Goal: Find specific page/section: Find specific page/section

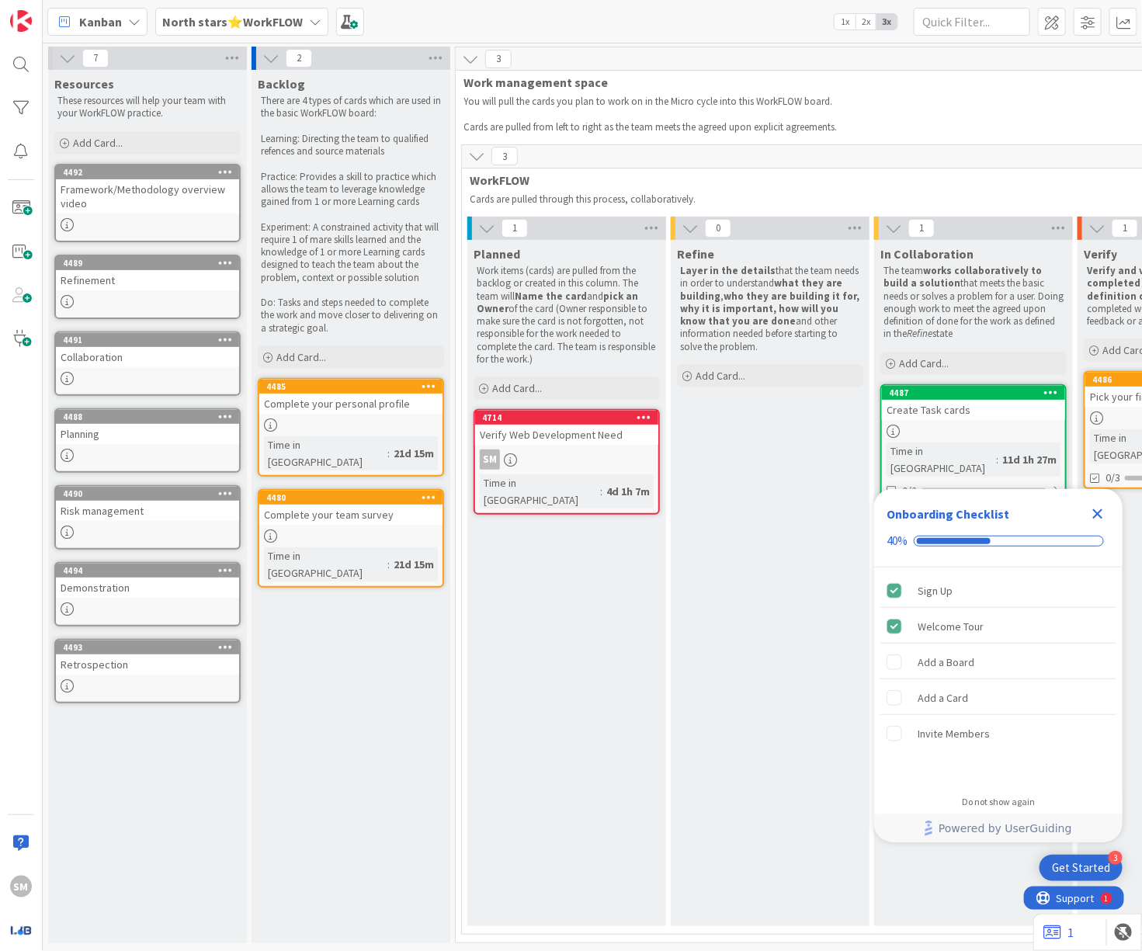
click at [235, 19] on b "North stars⭐WorkFLOW" at bounding box center [232, 22] width 141 height 16
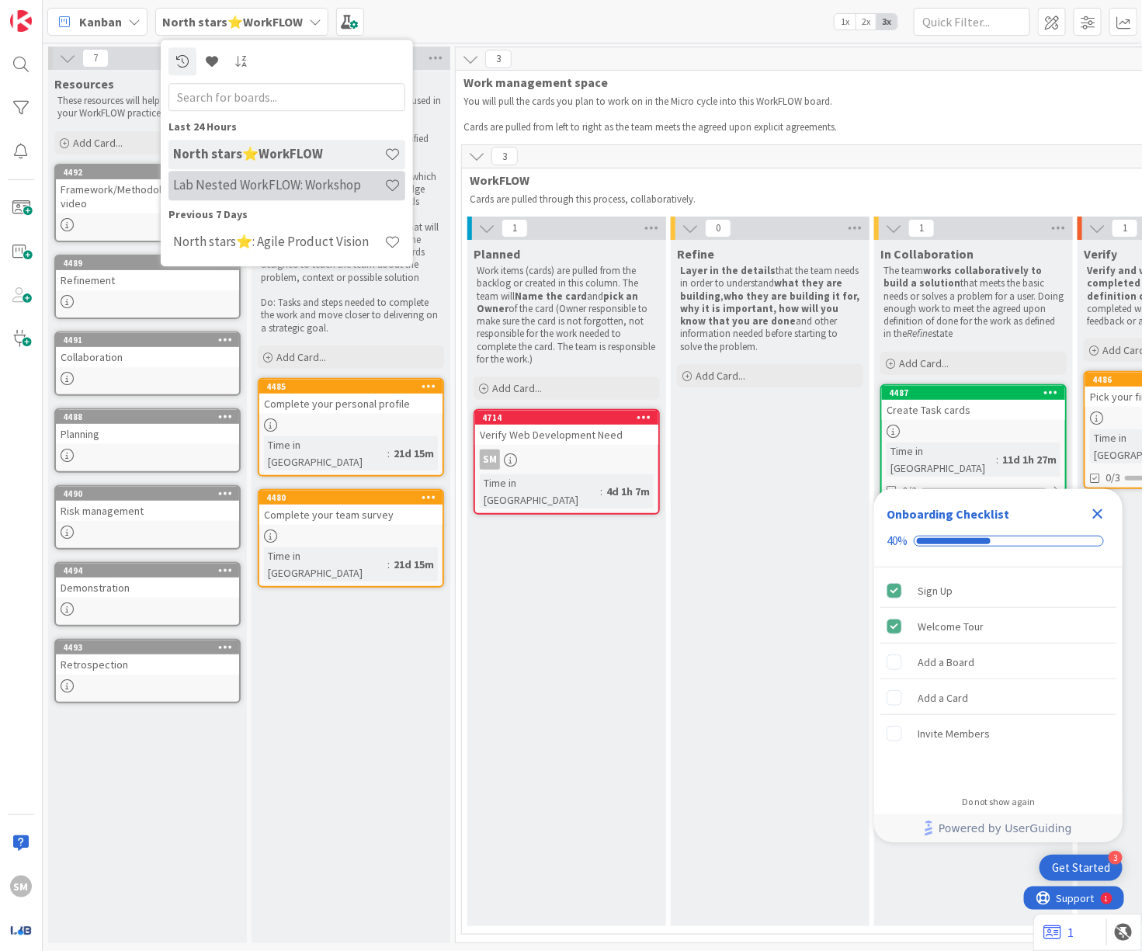
click at [290, 189] on h4 "Lab Nested WorkFLOW: Workshop" at bounding box center [278, 186] width 211 height 16
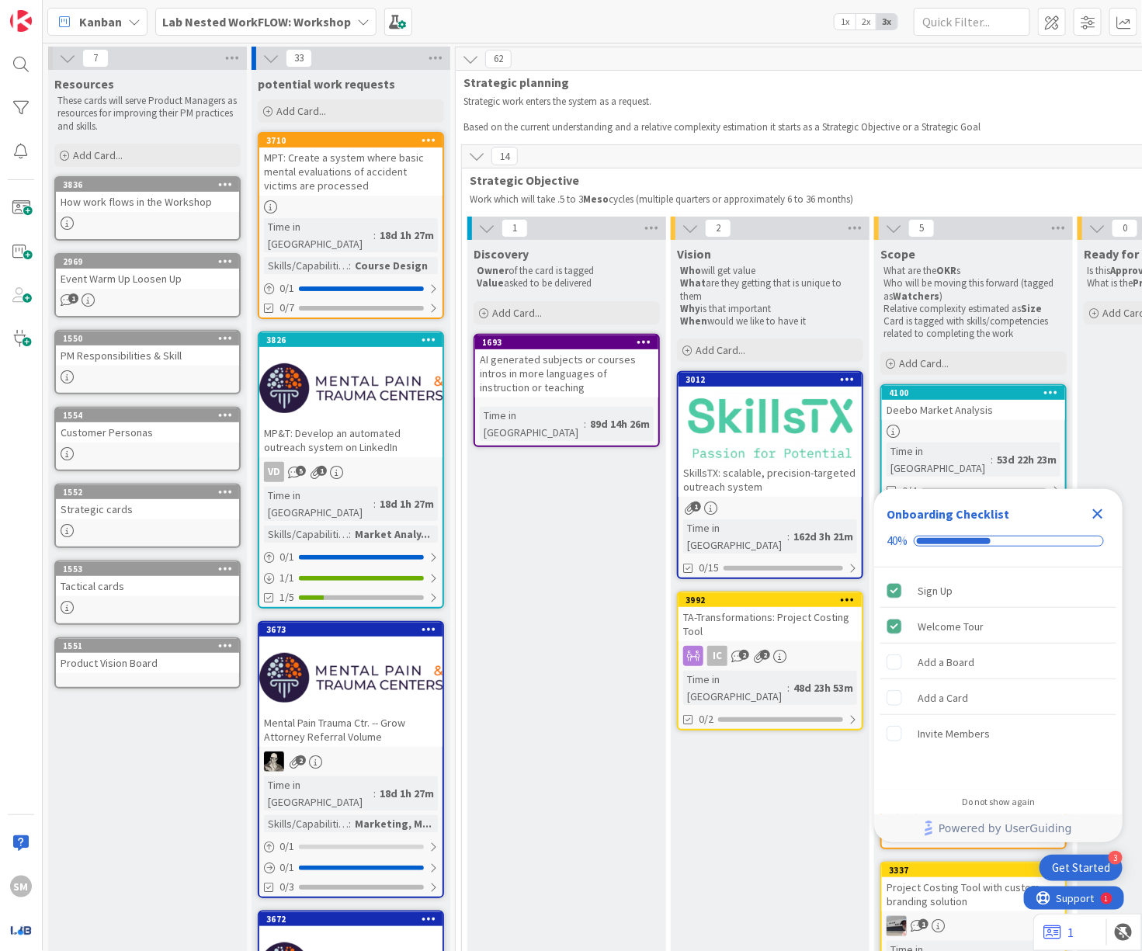
click at [201, 19] on b "Lab Nested WorkFLOW: Workshop" at bounding box center [256, 22] width 189 height 16
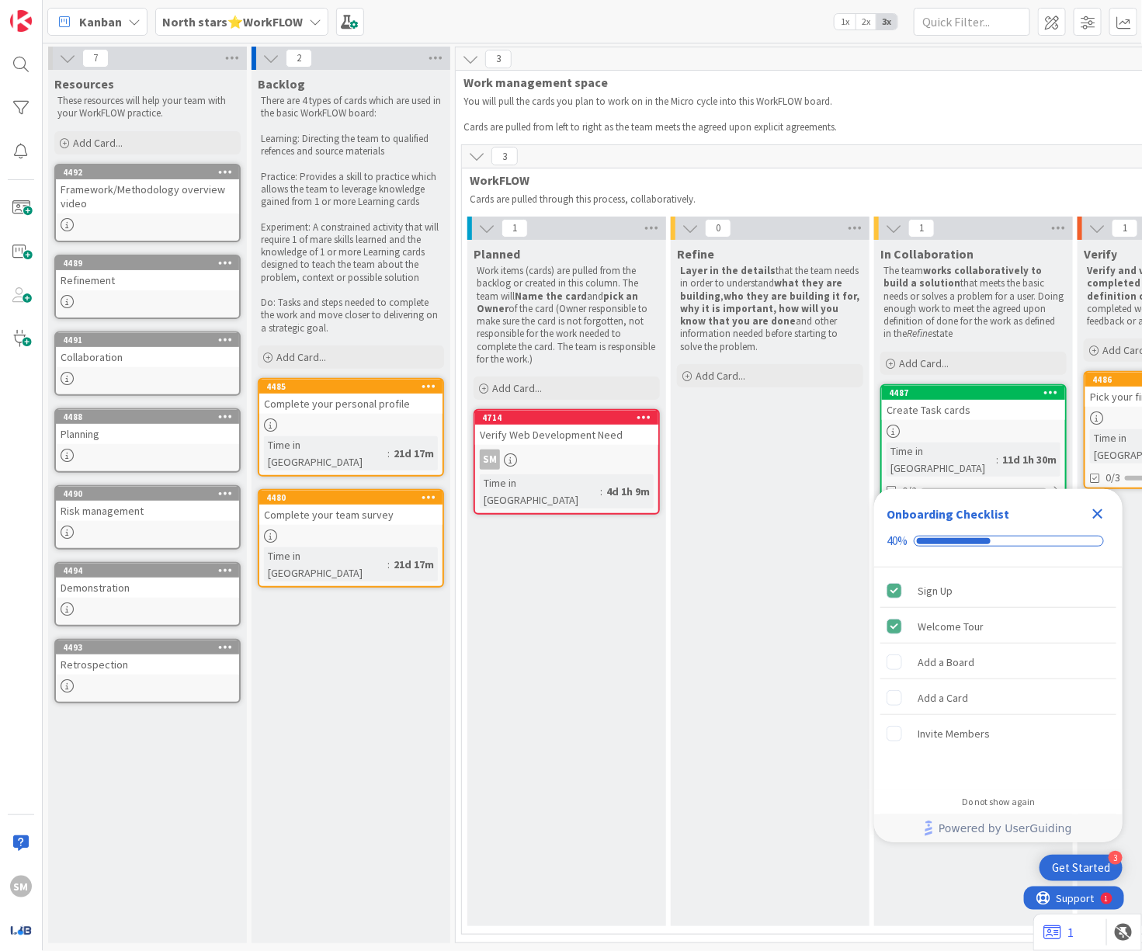
click at [588, 453] on div "SM" at bounding box center [566, 460] width 183 height 20
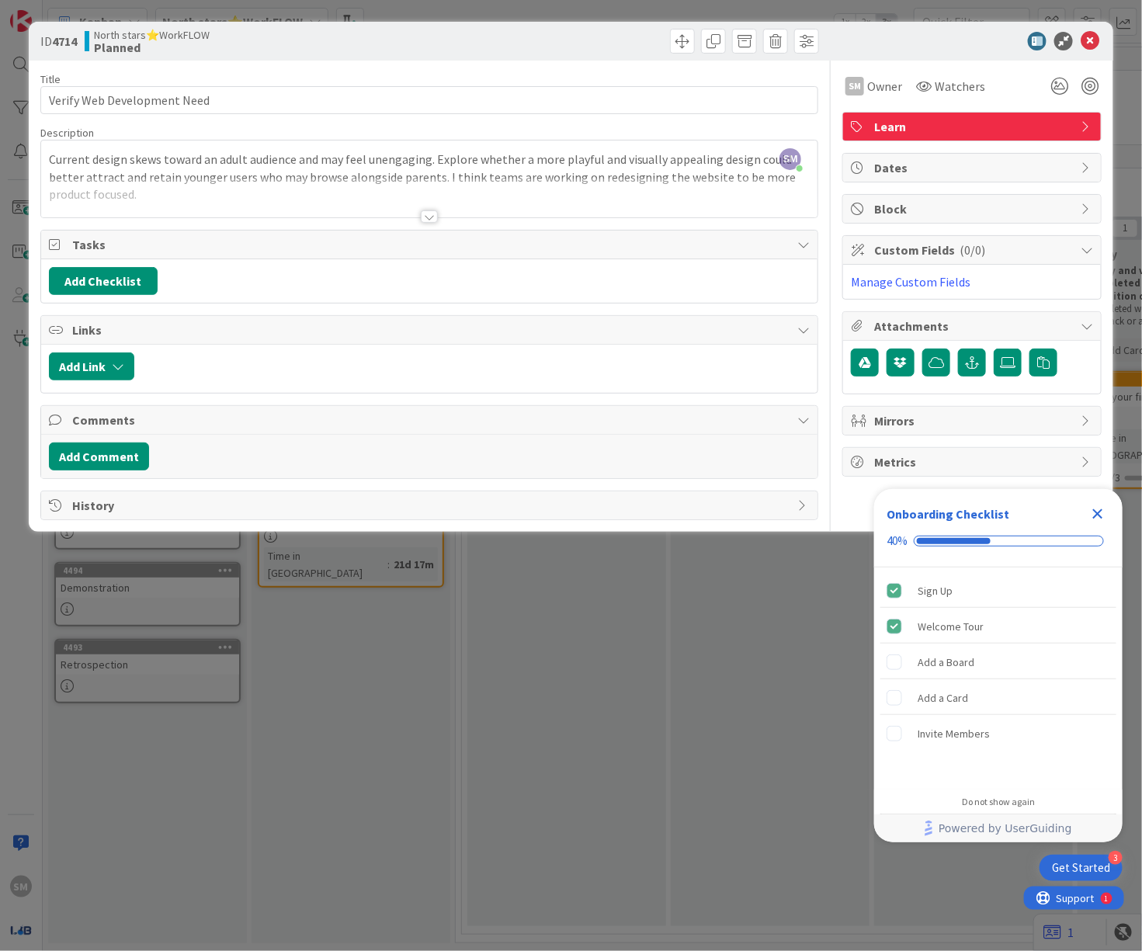
click at [416, 200] on div at bounding box center [429, 198] width 776 height 40
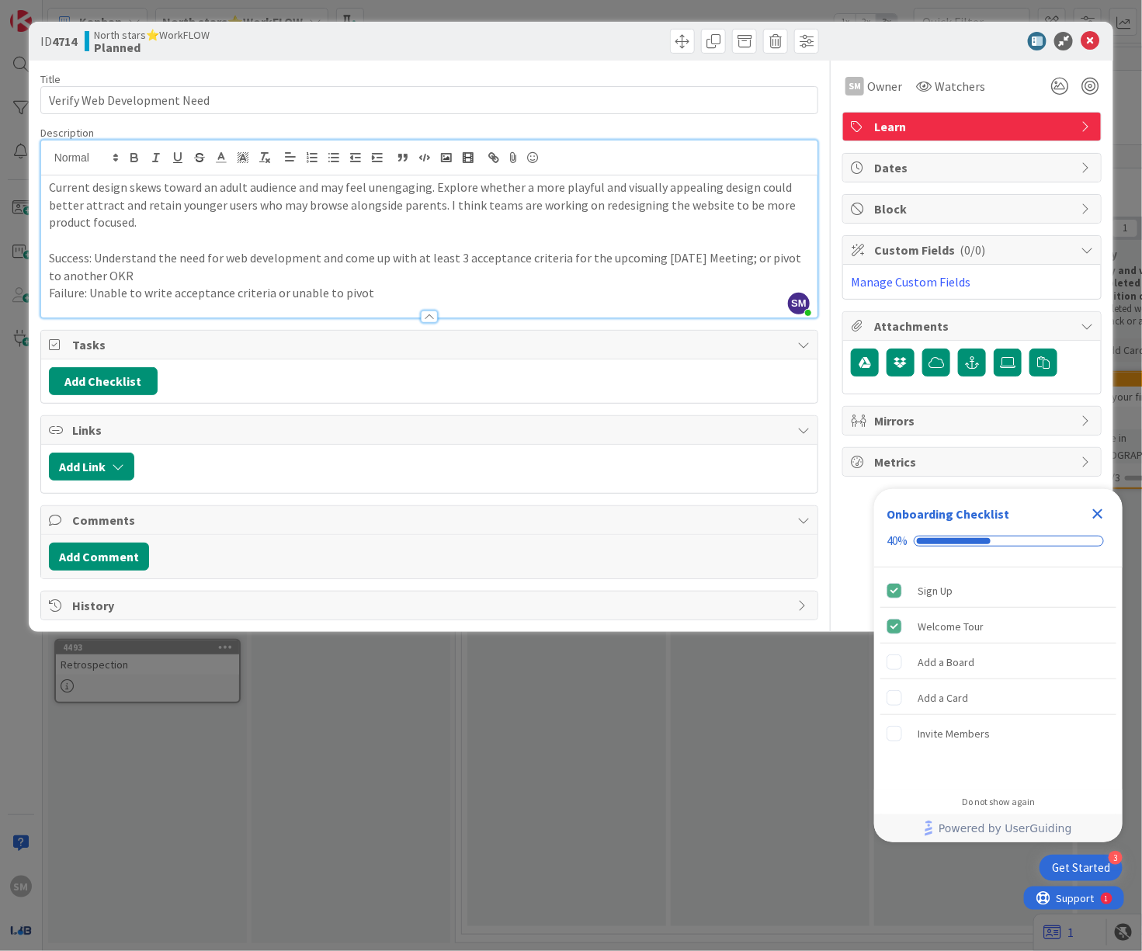
click at [481, 309] on div at bounding box center [429, 309] width 776 height 16
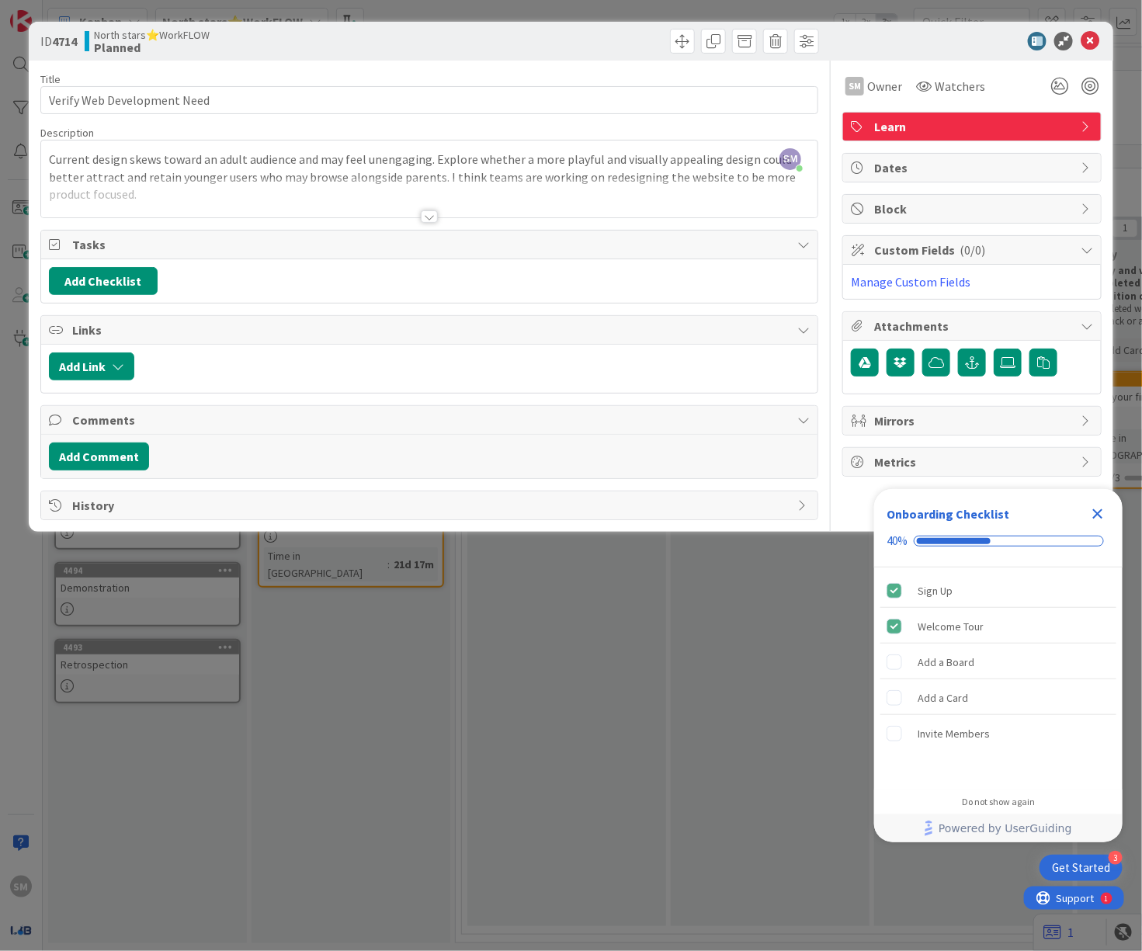
click at [416, 207] on div at bounding box center [429, 198] width 776 height 40
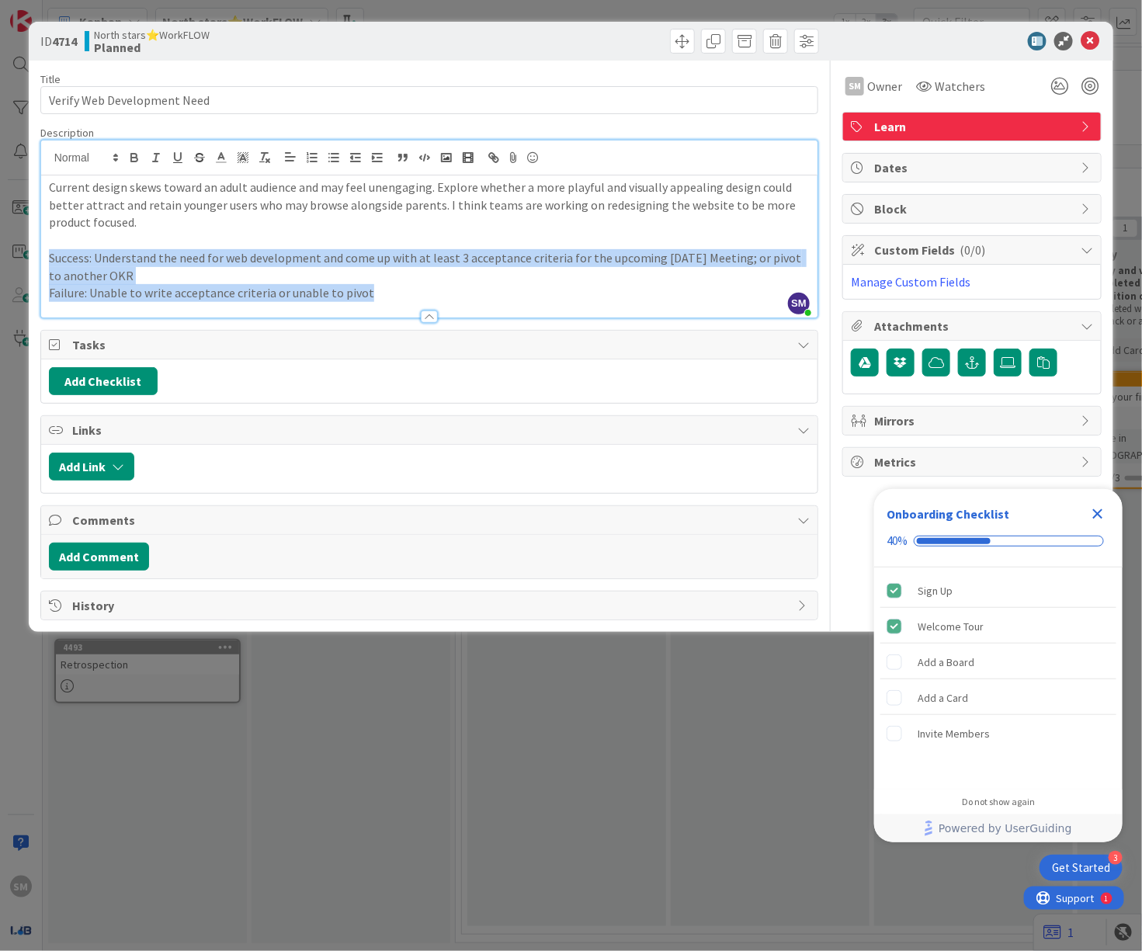
drag, startPoint x: 418, startPoint y: 287, endPoint x: 0, endPoint y: 249, distance: 419.4
click at [0, 249] on div "ID 4714 North stars⭐WorkFLOW Planned Title 27 / 128 Verify Web Development Need…" at bounding box center [571, 475] width 1142 height 951
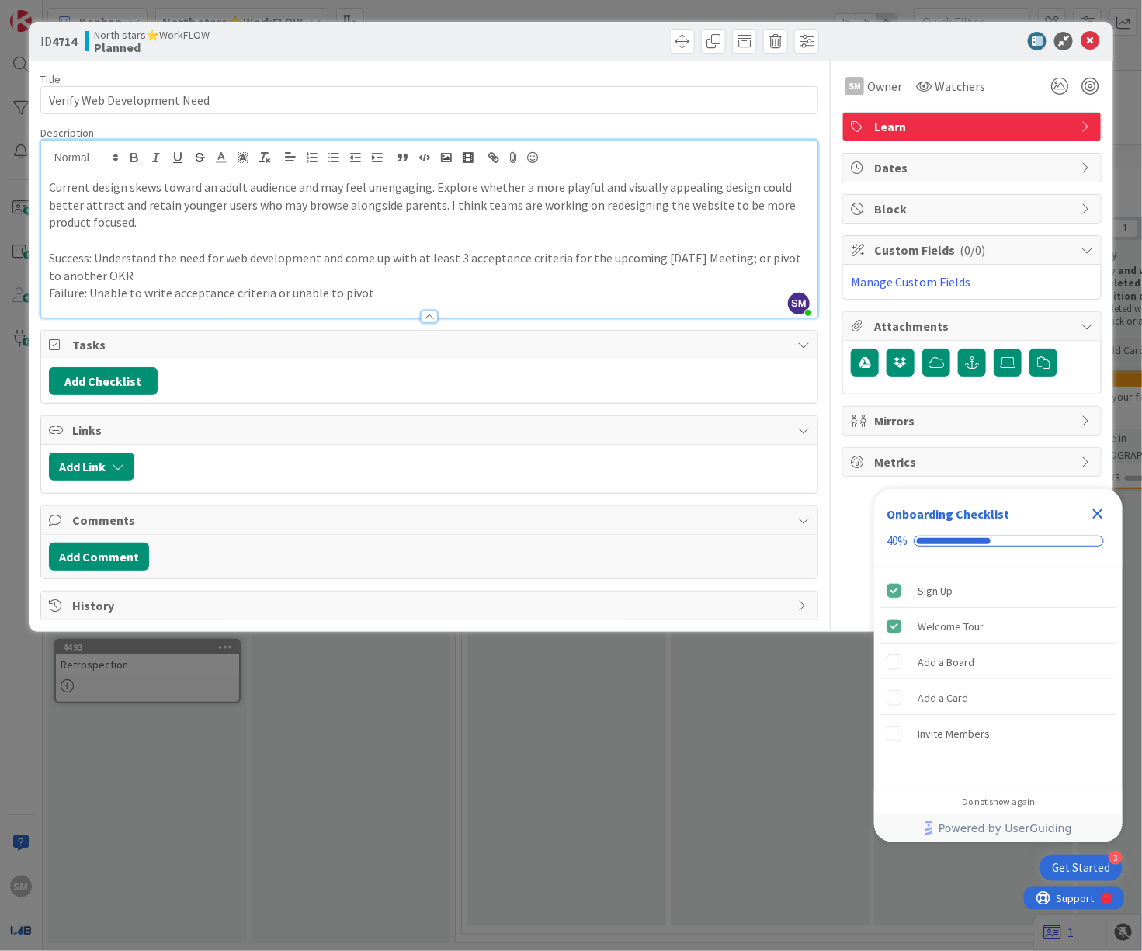
click at [304, 288] on p "Failure: Unable to write acceptance criteria or unable to pivot" at bounding box center [429, 293] width 761 height 18
click at [396, 307] on div at bounding box center [429, 309] width 776 height 16
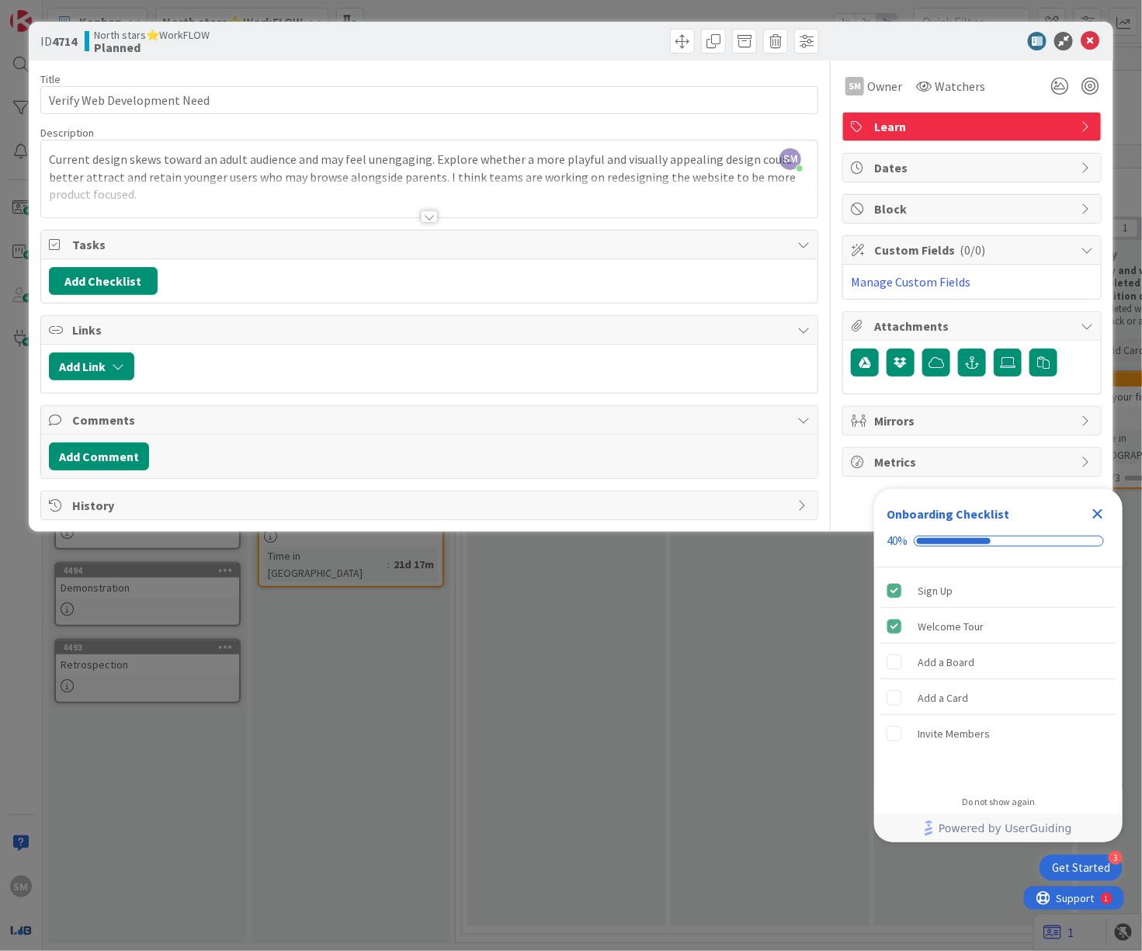
click at [419, 214] on div at bounding box center [429, 198] width 776 height 40
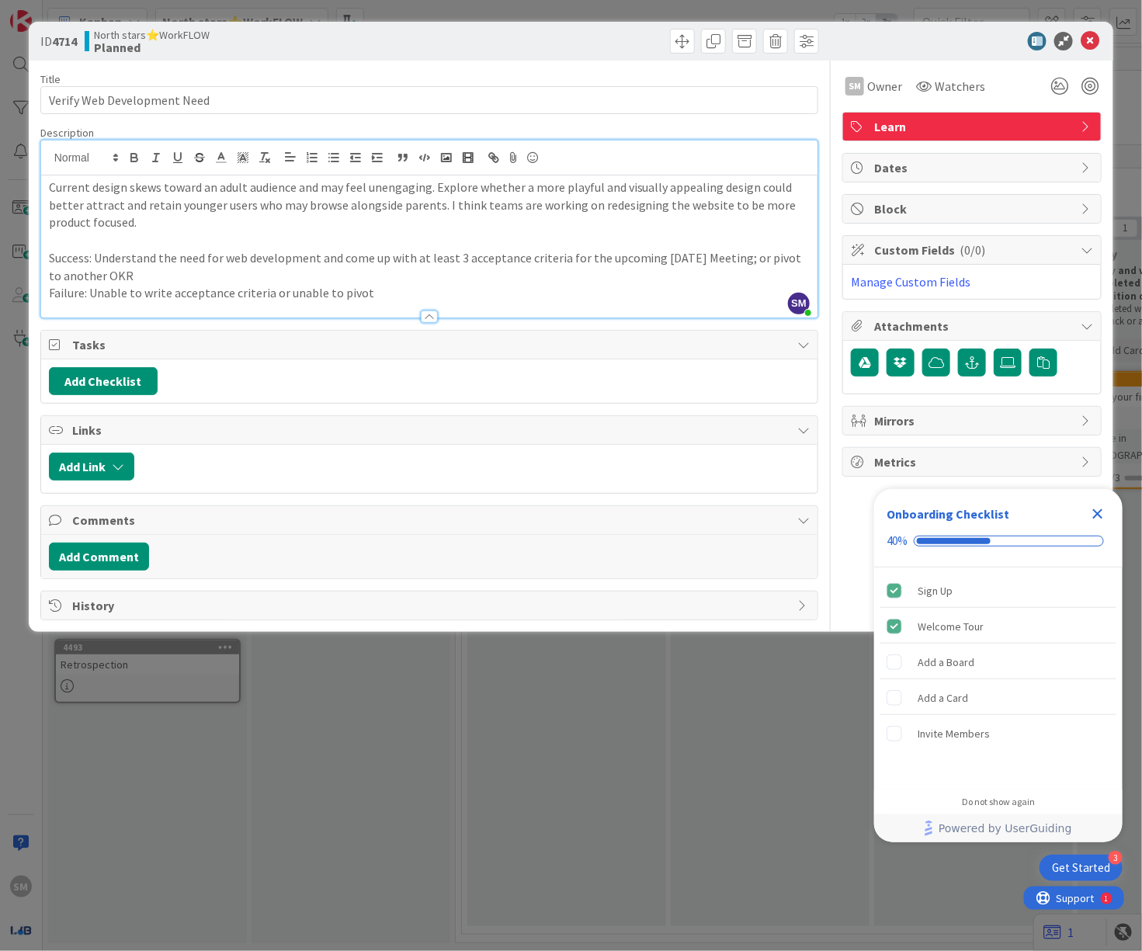
click at [445, 280] on p "Success: Understand the need for web development and come up with at least 3 ac…" at bounding box center [429, 266] width 761 height 35
click at [577, 270] on p "Success: Understand the need for web development and come up with at least 3 ac…" at bounding box center [429, 266] width 761 height 35
click at [195, 264] on p "Success: Understand the need for web development and come up with at least 3 ac…" at bounding box center [429, 266] width 761 height 35
click at [91, 262] on p "Success: Understand the need for web development and come up with at least 3 ac…" at bounding box center [429, 266] width 761 height 35
click at [149, 267] on p "Success: Understand the need for web development and come up with at least 3 ac…" at bounding box center [429, 266] width 761 height 35
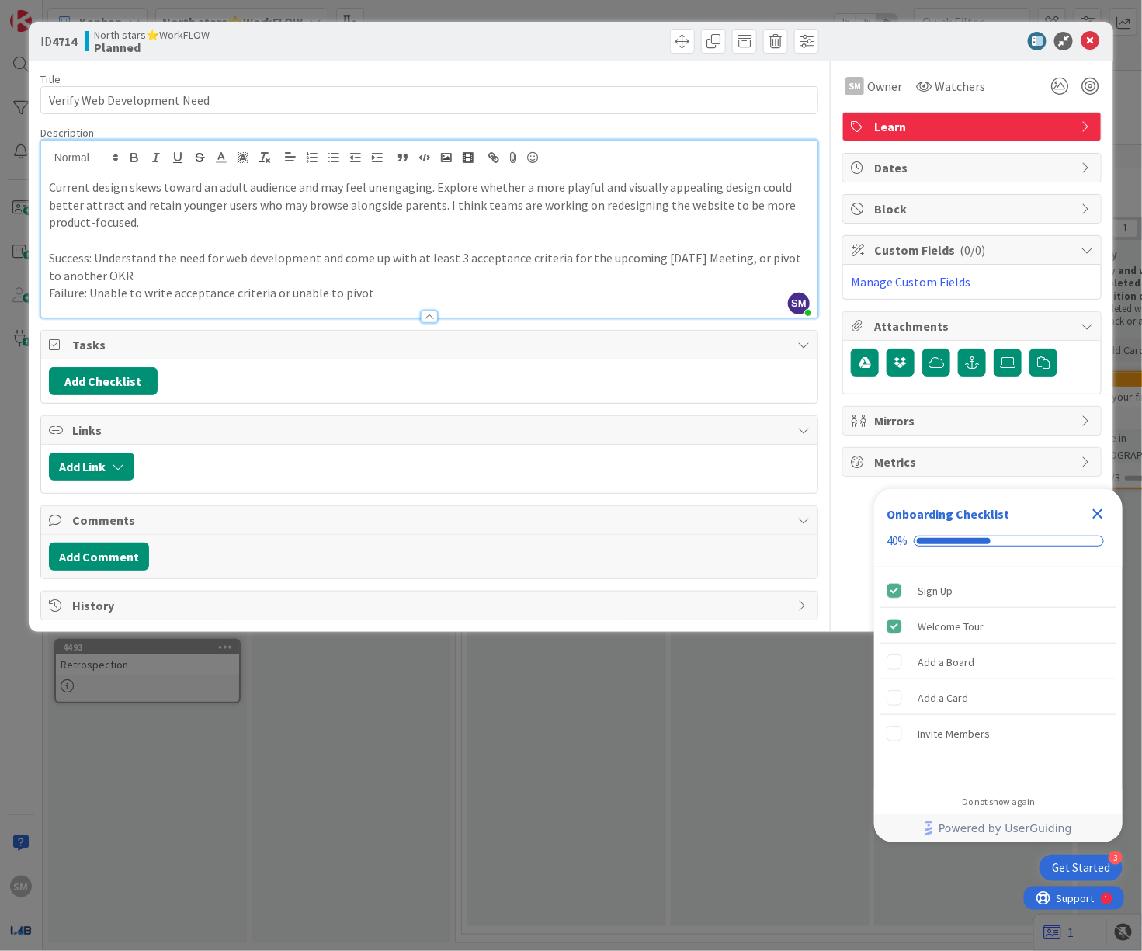
click at [252, 280] on p "Success: Understand the need for web development and come up with at least 3 ac…" at bounding box center [429, 266] width 761 height 35
click at [321, 263] on p "Success: Understand the need for web development and come up with at least 3 ac…" at bounding box center [429, 266] width 761 height 35
click at [331, 260] on p "Success: Understand the need for web development from [PERSON_NAME] and come up…" at bounding box center [429, 266] width 761 height 35
click at [621, 303] on div at bounding box center [429, 309] width 776 height 16
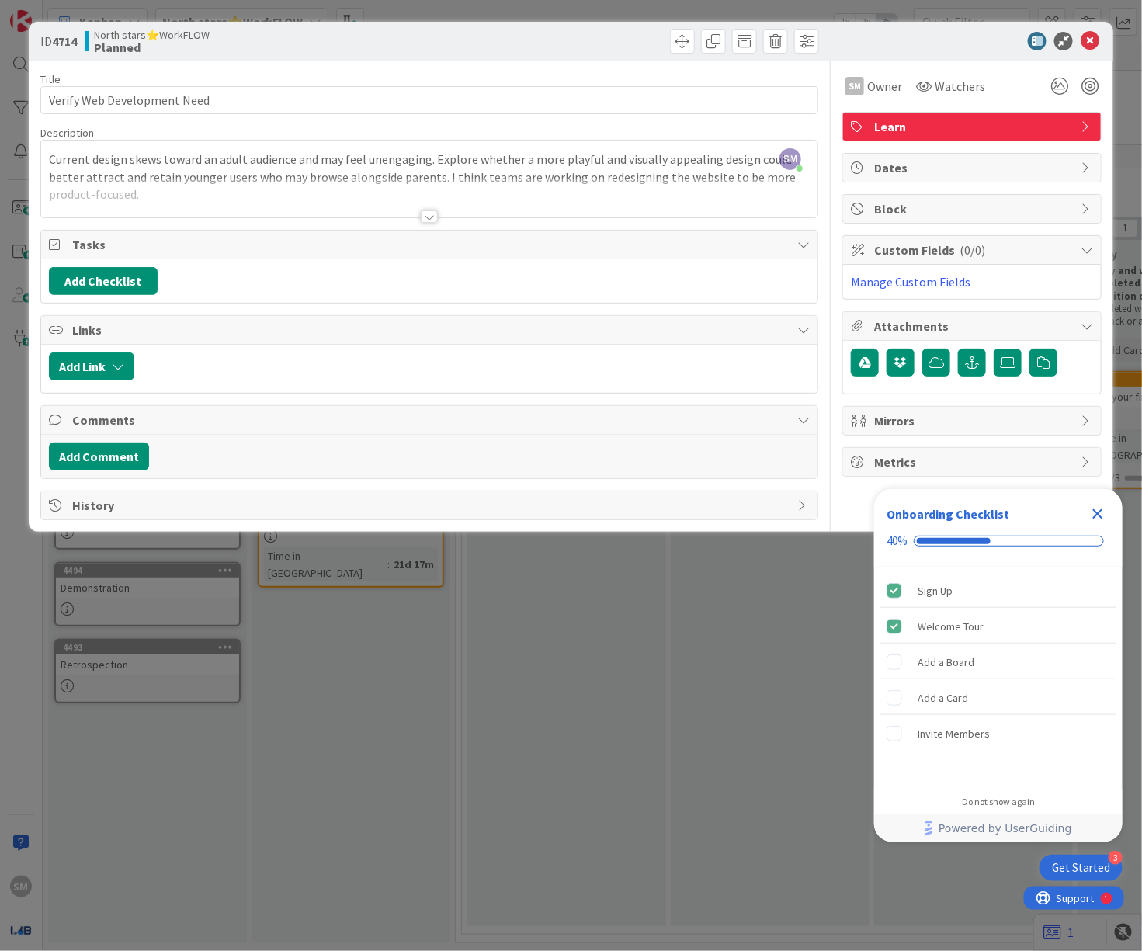
click at [393, 219] on div "Title 27 / 128 Verify Web Development Need Description SM [PERSON_NAME] just jo…" at bounding box center [429, 291] width 778 height 460
click at [464, 221] on div "Title 27 / 128 Verify Web Development Need Description SM [PERSON_NAME] just jo…" at bounding box center [429, 291] width 778 height 460
click at [417, 215] on div at bounding box center [429, 198] width 776 height 40
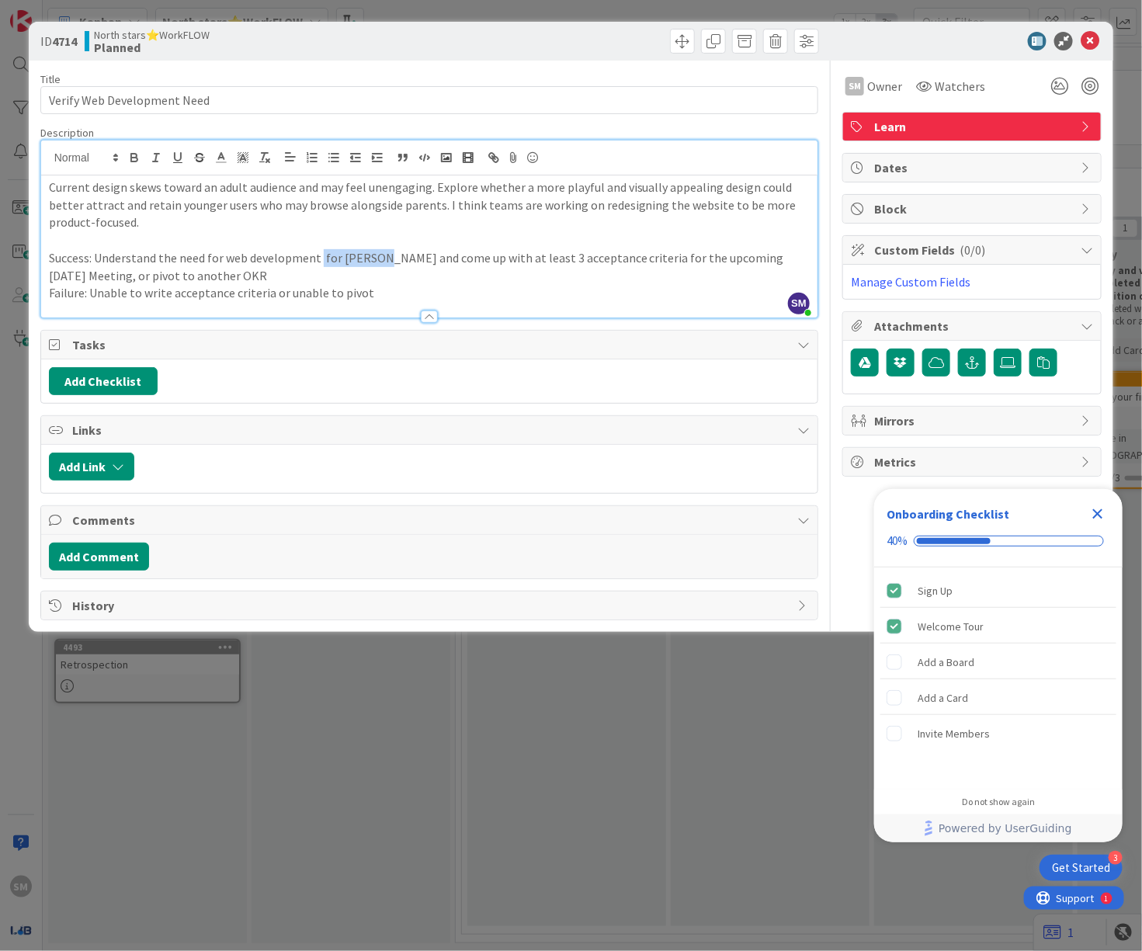
drag, startPoint x: 320, startPoint y: 262, endPoint x: 373, endPoint y: 259, distance: 53.7
click at [373, 259] on p "Success: Understand the need for web development for [PERSON_NAME] and come up …" at bounding box center [429, 266] width 761 height 35
click at [321, 259] on p "Success: Understand the need for web development for [PERSON_NAME] and come up …" at bounding box center [429, 266] width 761 height 35
click at [437, 285] on p "Failure: Unable to write acceptance criteria or unable to pivot" at bounding box center [429, 293] width 761 height 18
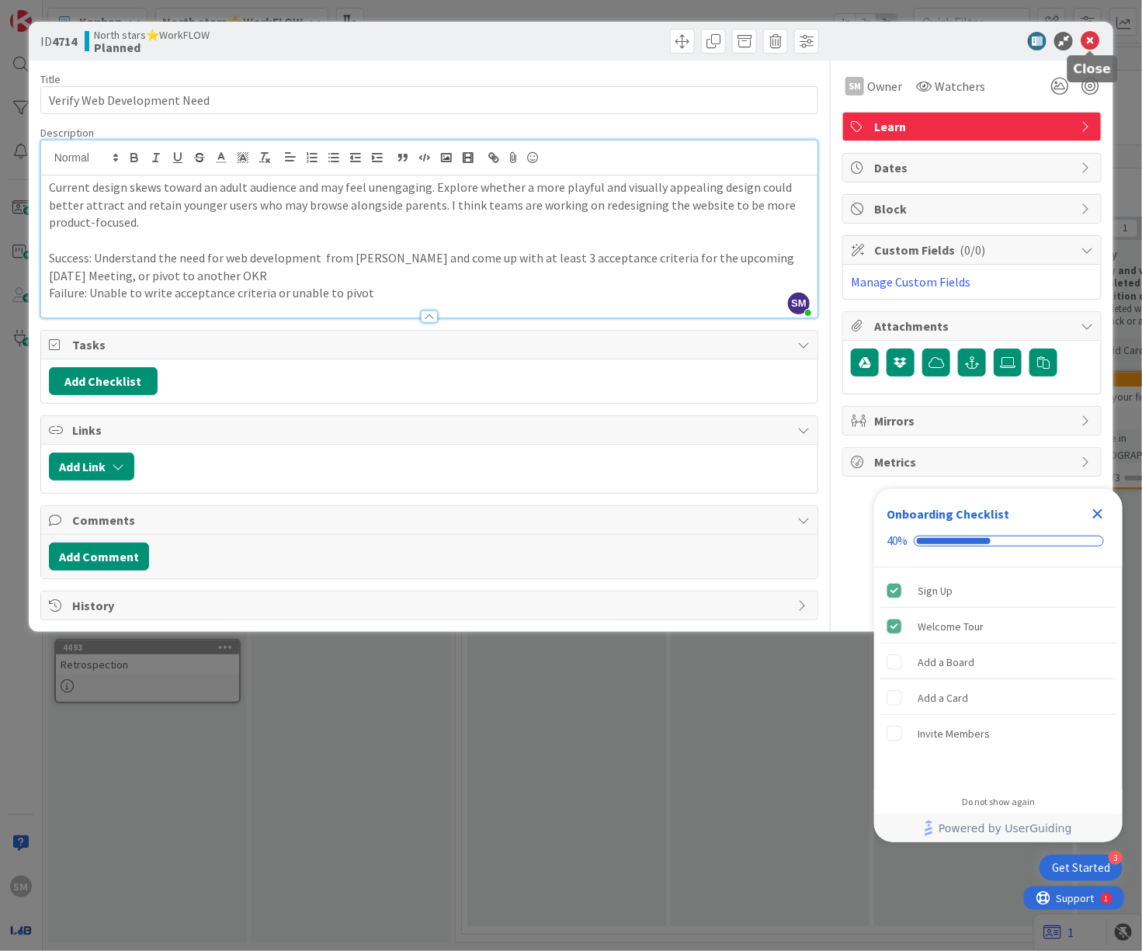
click at [1096, 50] on icon at bounding box center [1090, 41] width 19 height 19
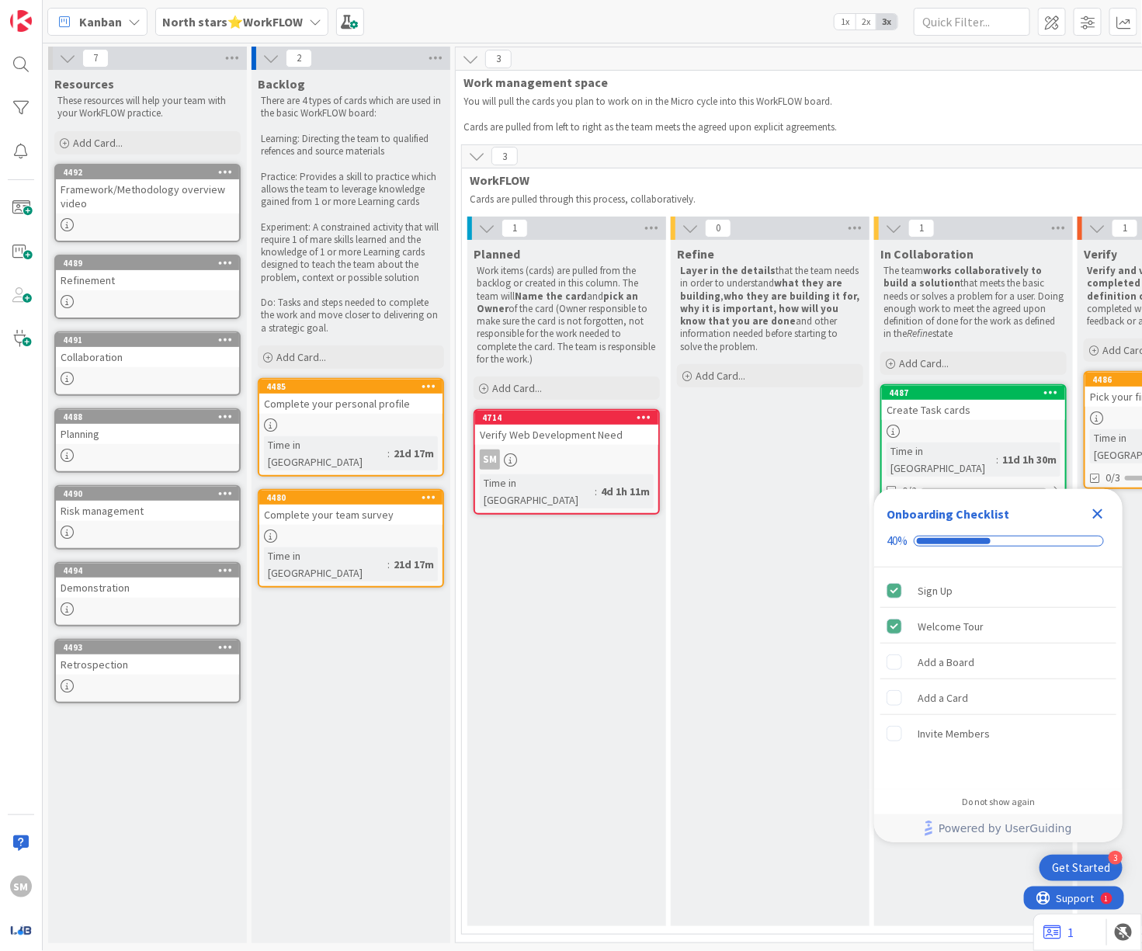
click at [586, 450] on div "SM" at bounding box center [566, 460] width 183 height 20
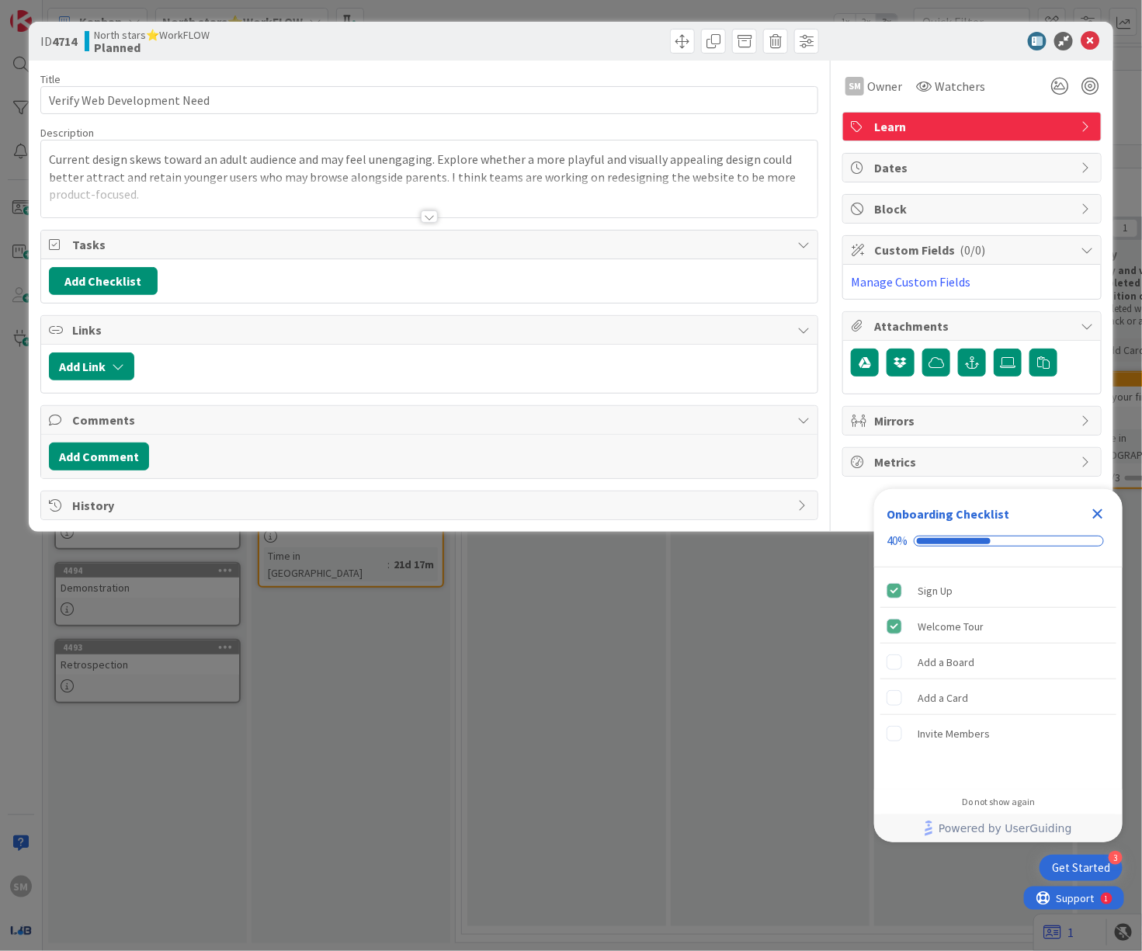
click at [429, 219] on div at bounding box center [429, 216] width 17 height 12
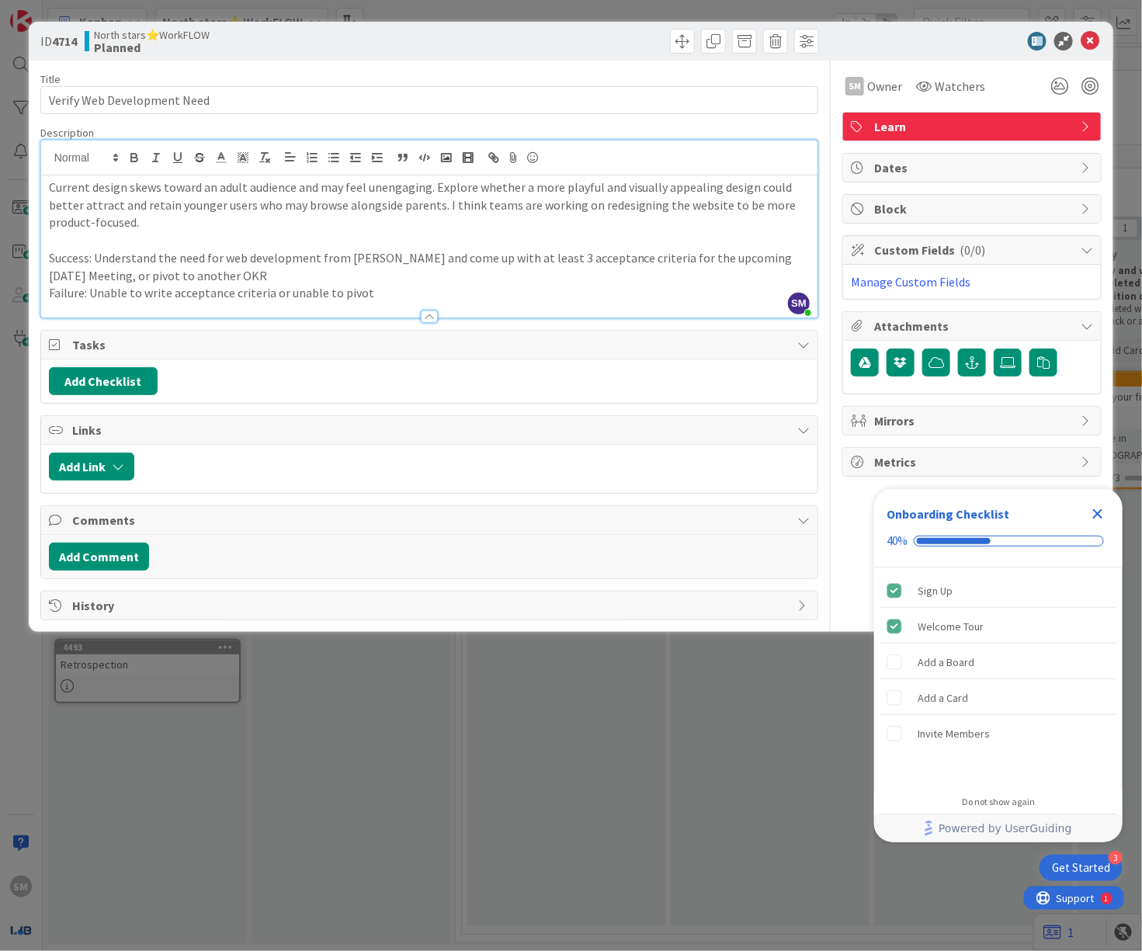
click at [433, 262] on p "Success: Understand the need for web development from [PERSON_NAME] and come up…" at bounding box center [429, 266] width 761 height 35
click at [436, 269] on p "Success: Understand the need for web development from [PERSON_NAME] and come up…" at bounding box center [429, 266] width 761 height 35
click at [440, 271] on p "Success: Understand the need for web development from [PERSON_NAME] and come up…" at bounding box center [429, 266] width 761 height 35
click at [392, 281] on p "Success: Understand the need for web development from [PERSON_NAME] and come up…" at bounding box center [429, 266] width 761 height 35
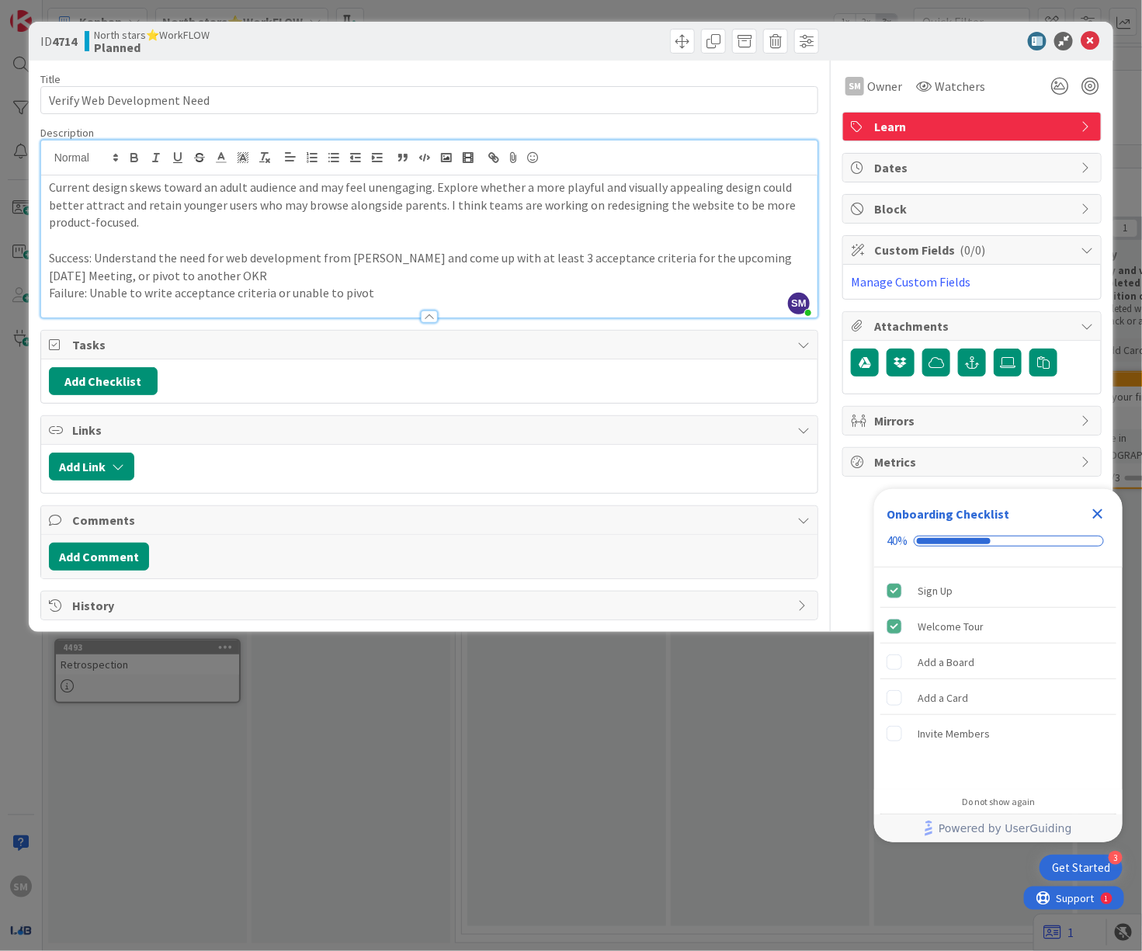
click at [398, 298] on p "Failure: Unable to write acceptance criteria or unable to pivot" at bounding box center [429, 293] width 761 height 18
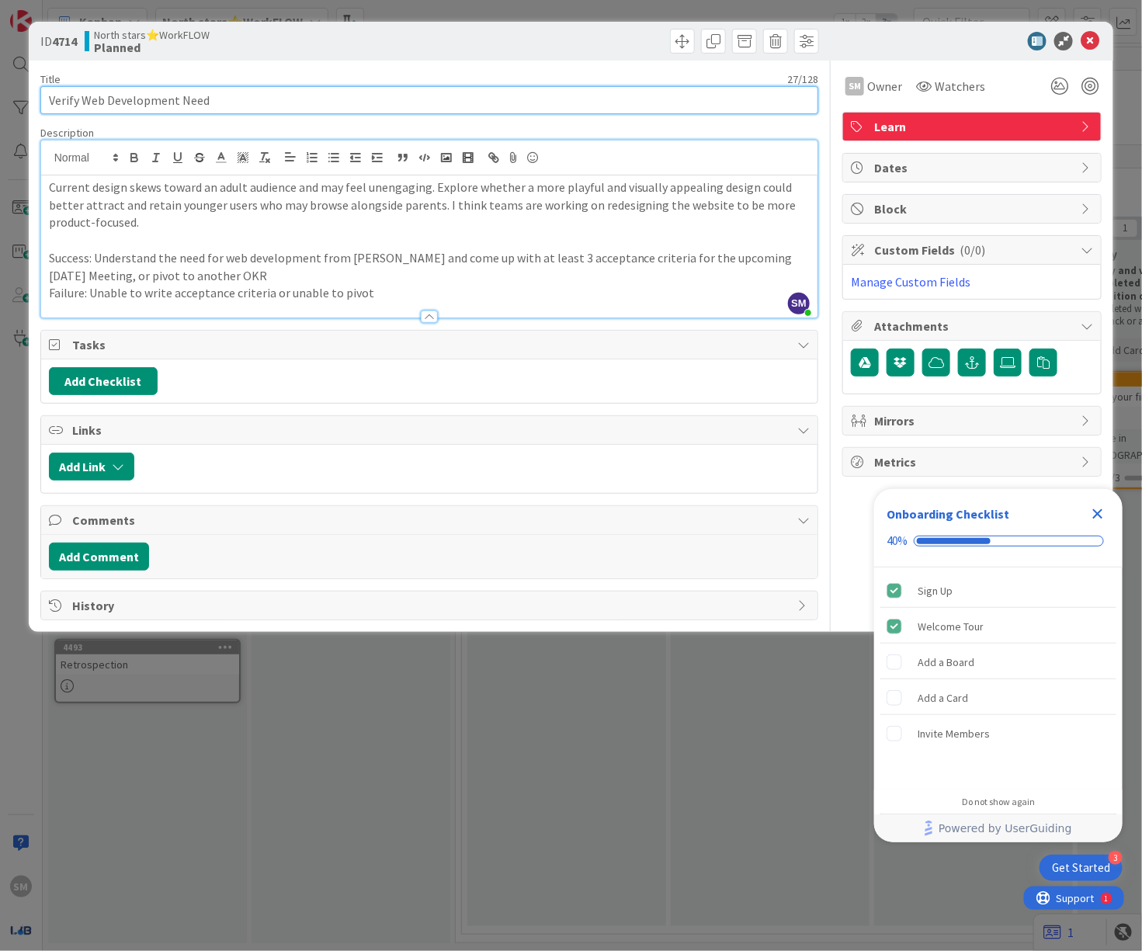
click at [49, 99] on input "Verify Web Development Need" at bounding box center [429, 100] width 778 height 28
type input "TAM: Verify Web Development Need"
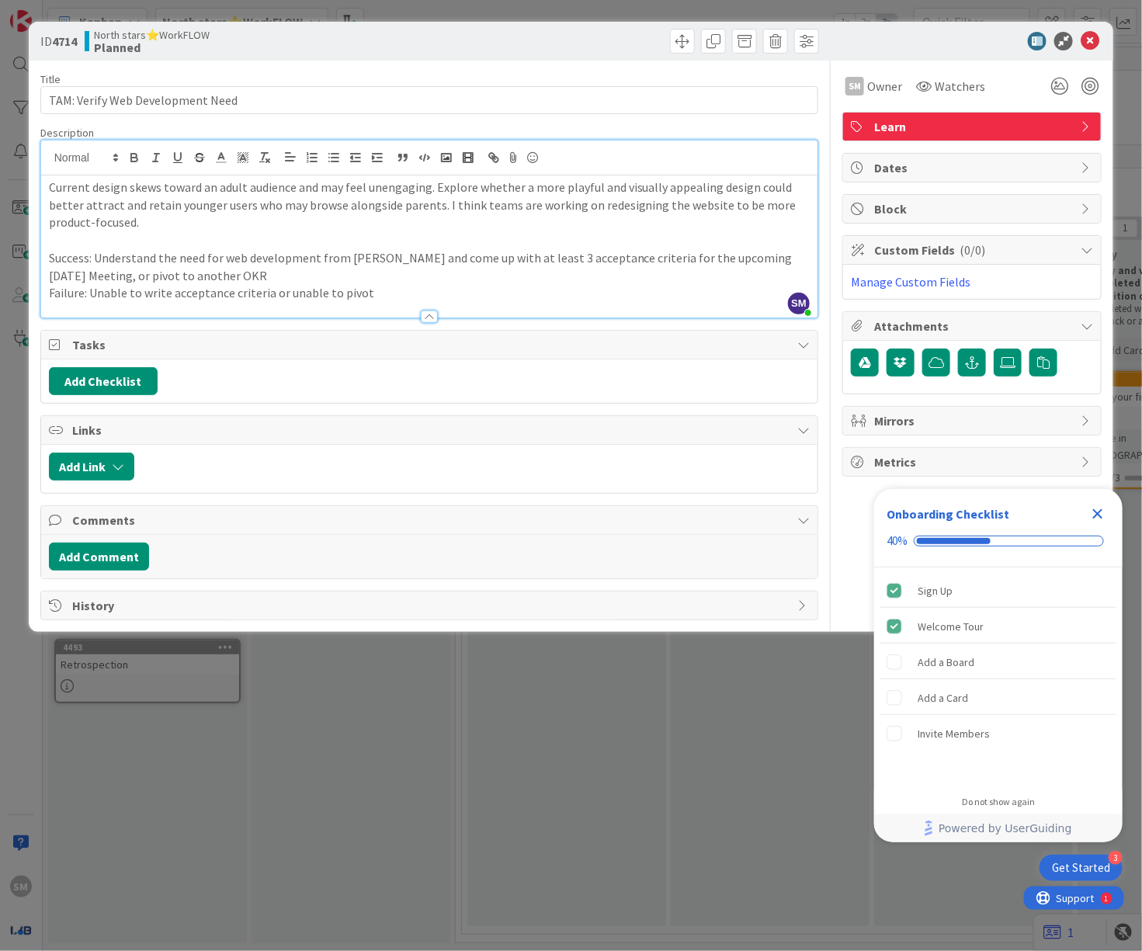
click at [142, 61] on div "Title 32 / 128 TAM: Verify Web Development Need Description SM [PERSON_NAME] ju…" at bounding box center [429, 341] width 778 height 560
click at [1093, 518] on icon "Close Checklist" at bounding box center [1098, 514] width 19 height 19
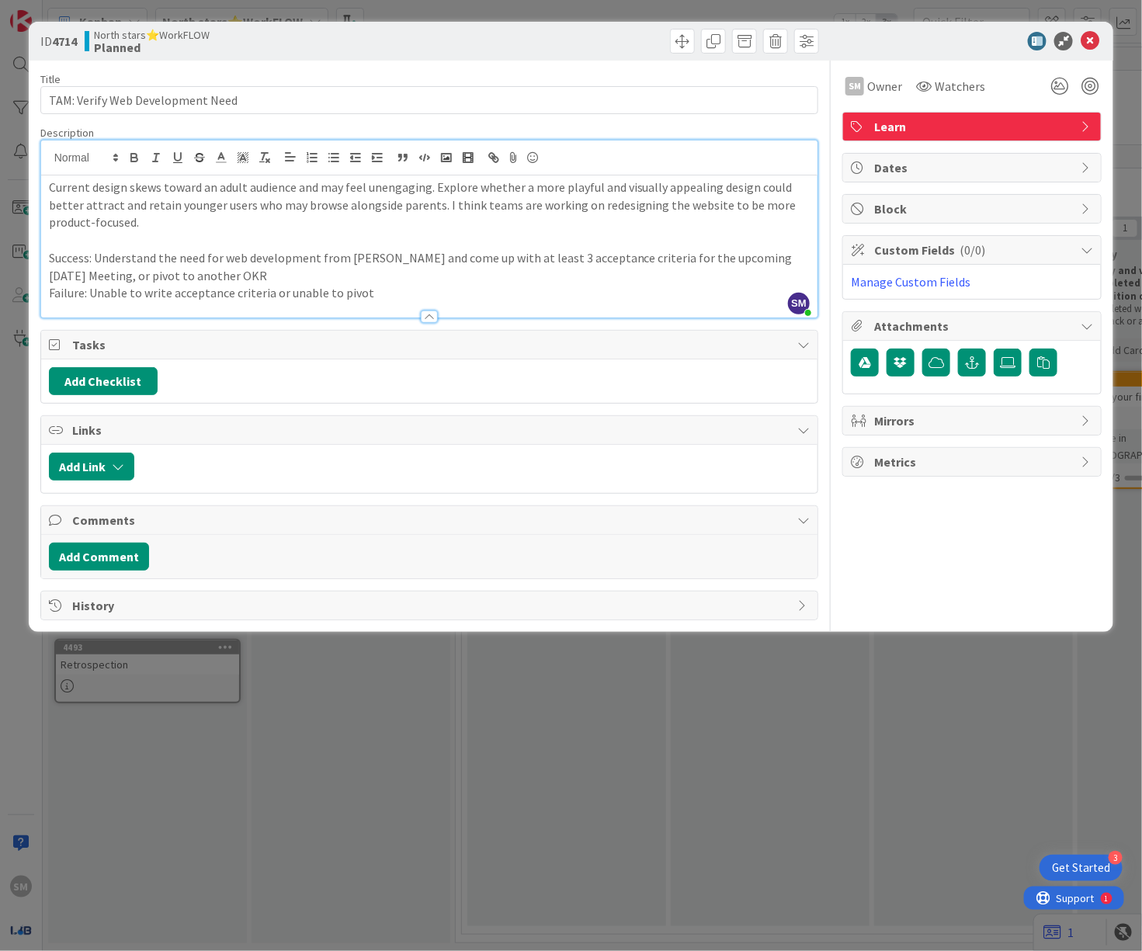
click at [621, 310] on div at bounding box center [429, 309] width 776 height 16
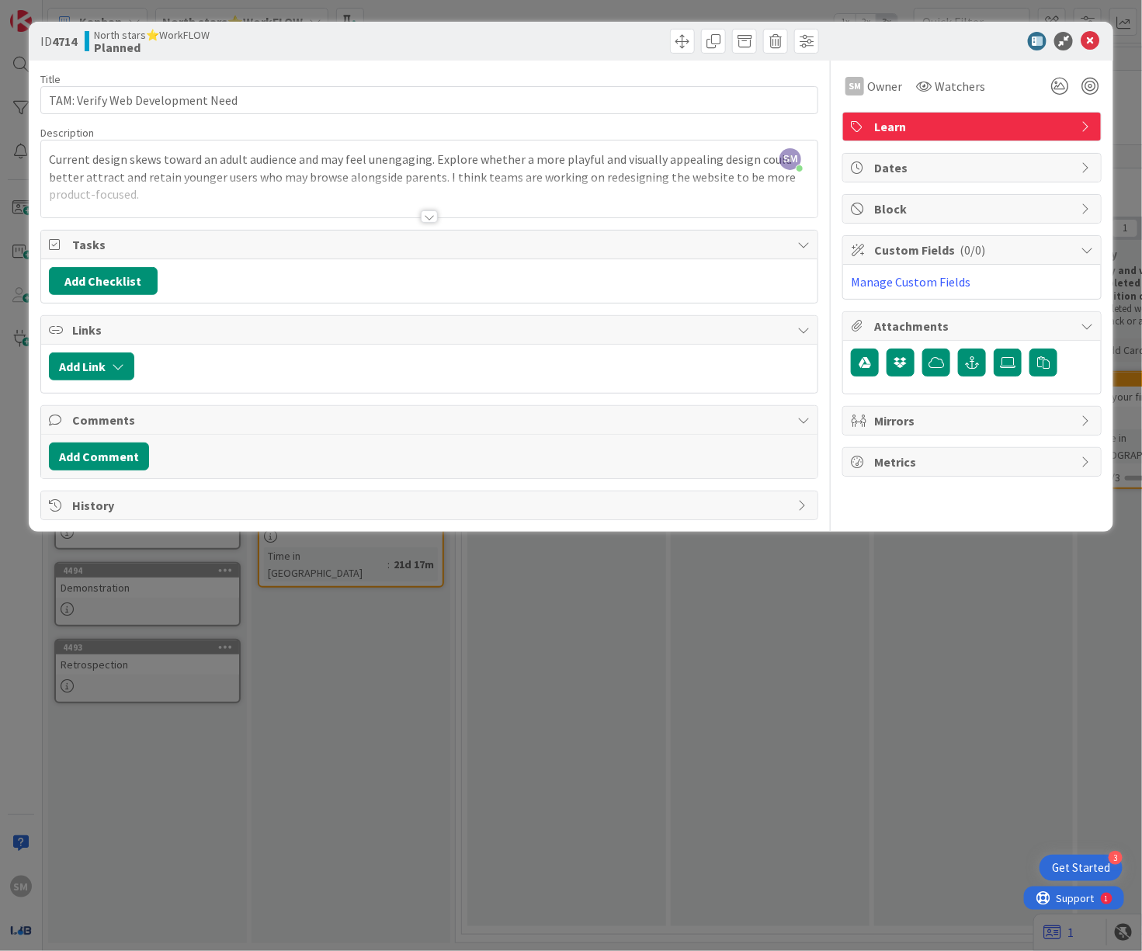
click at [621, 310] on div "Title 32 / 128 TAM: Verify Web Development Need Description SM [PERSON_NAME] ju…" at bounding box center [429, 291] width 778 height 460
click at [459, 216] on div at bounding box center [429, 198] width 776 height 40
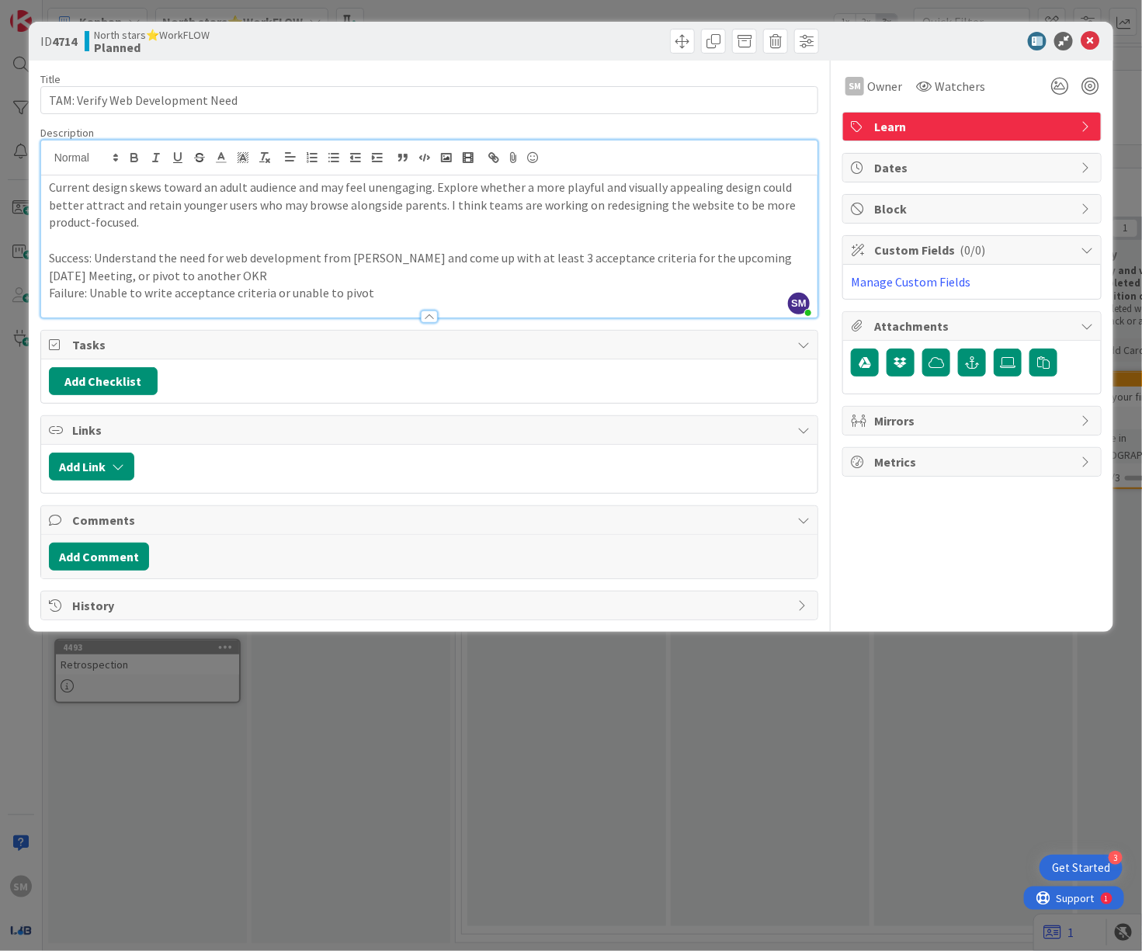
click at [332, 199] on p "Current design skews toward an adult audience and may feel unengaging. Explore …" at bounding box center [429, 205] width 761 height 53
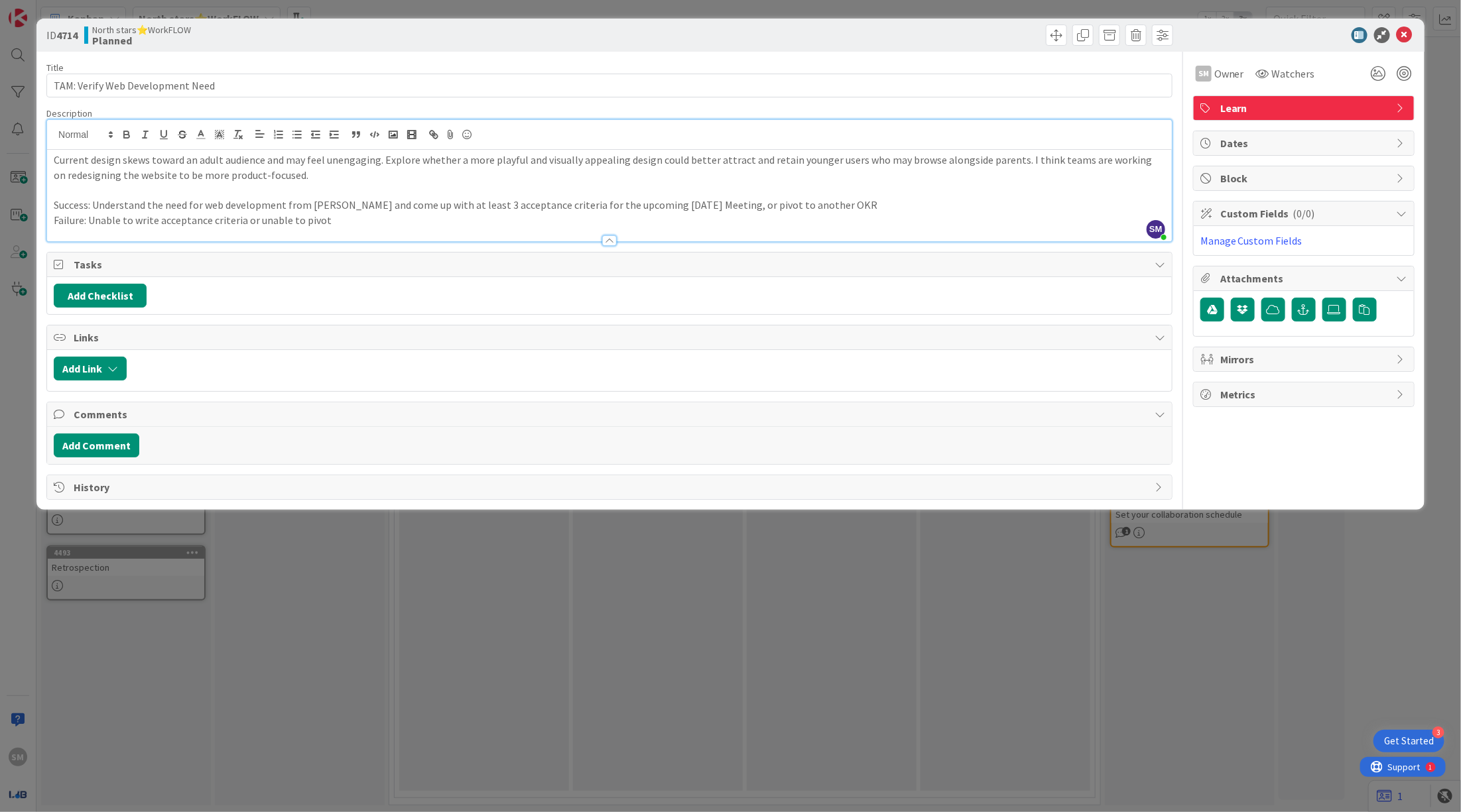
click at [863, 211] on p "Success: Understand the need for web development from [PERSON_NAME] and come up…" at bounding box center [609, 205] width 1111 height 15
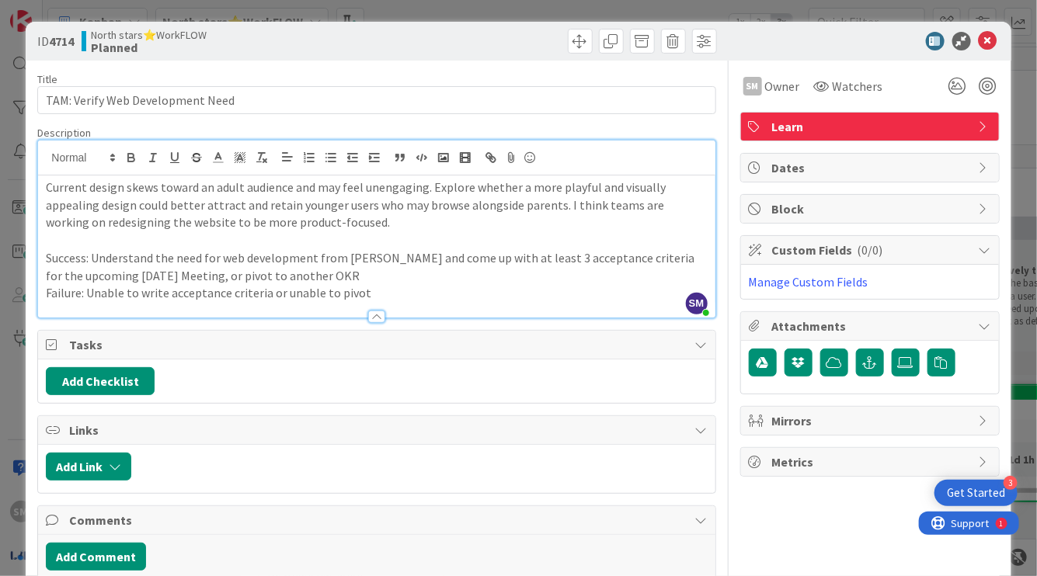
click at [489, 301] on div at bounding box center [376, 309] width 676 height 16
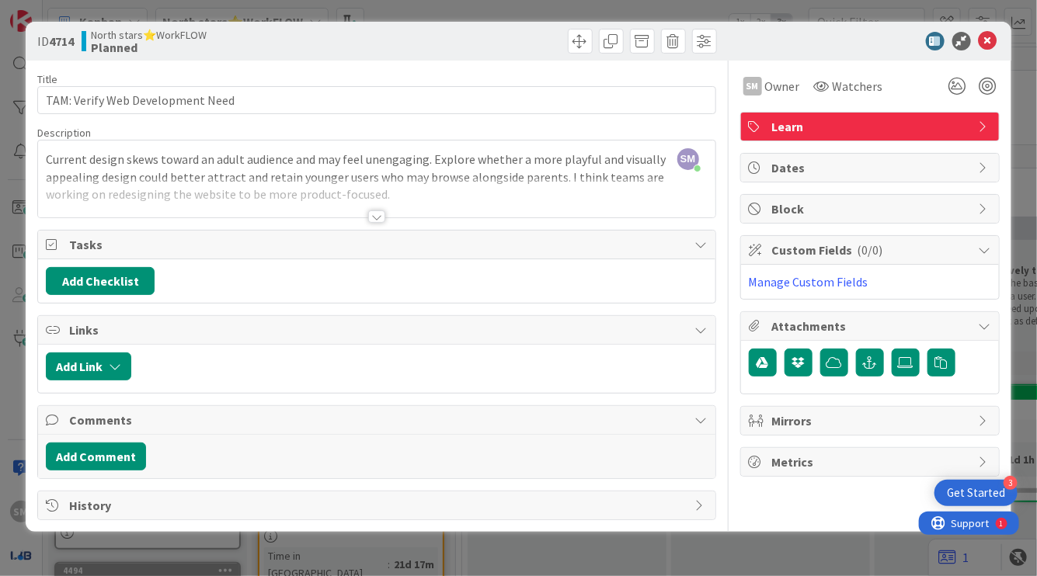
click at [368, 221] on div at bounding box center [376, 216] width 17 height 12
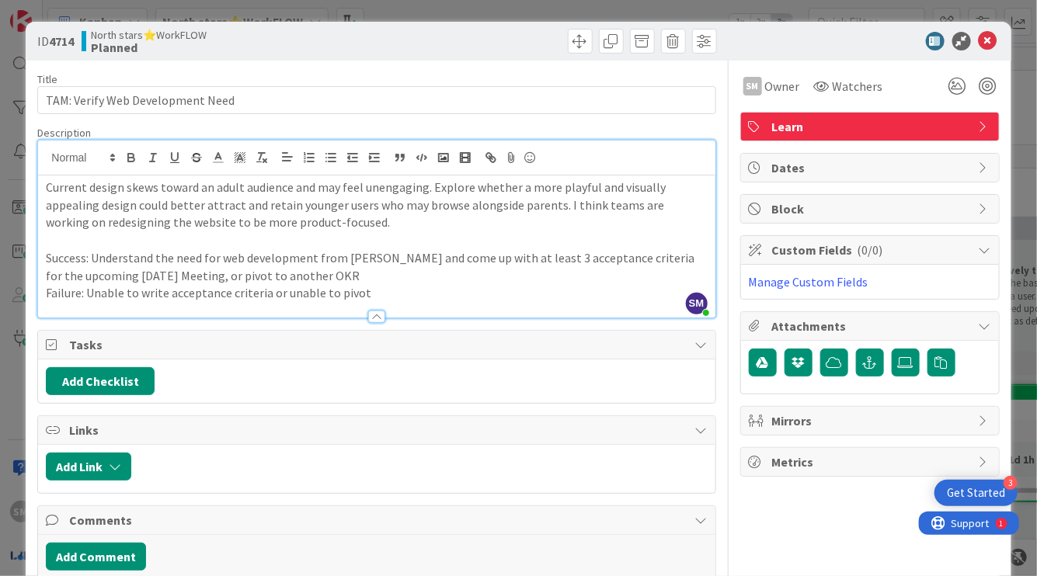
click at [419, 290] on p "Failure: Unable to write acceptance criteria or unable to pivot" at bounding box center [376, 293] width 661 height 18
click at [980, 44] on icon at bounding box center [987, 41] width 19 height 19
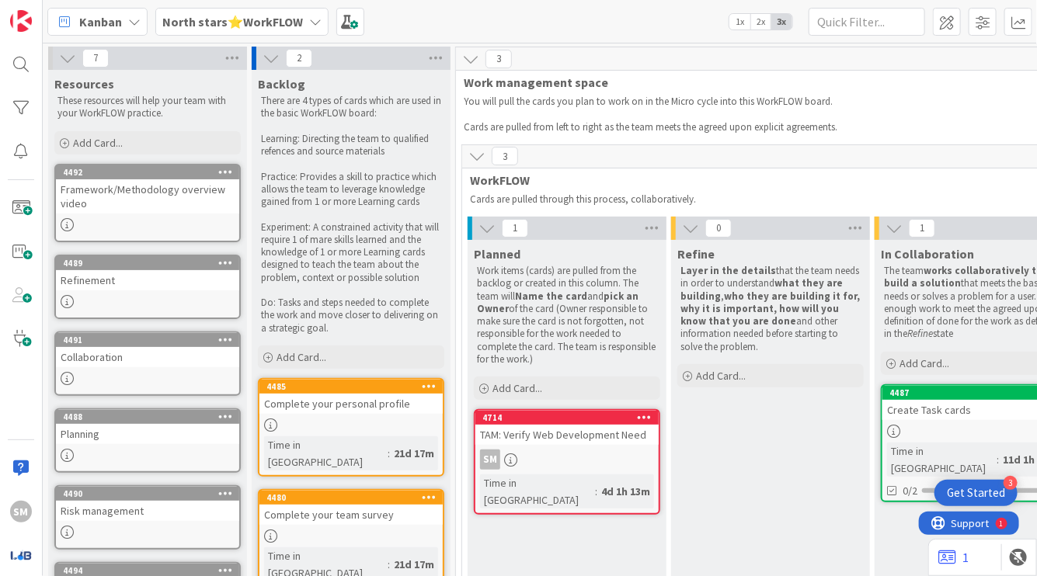
click at [199, 40] on div "Kanban North stars⭐WorkFLOW 1x 2x 3x" at bounding box center [540, 21] width 994 height 43
click at [199, 25] on b "North stars⭐WorkFLOW" at bounding box center [232, 22] width 141 height 16
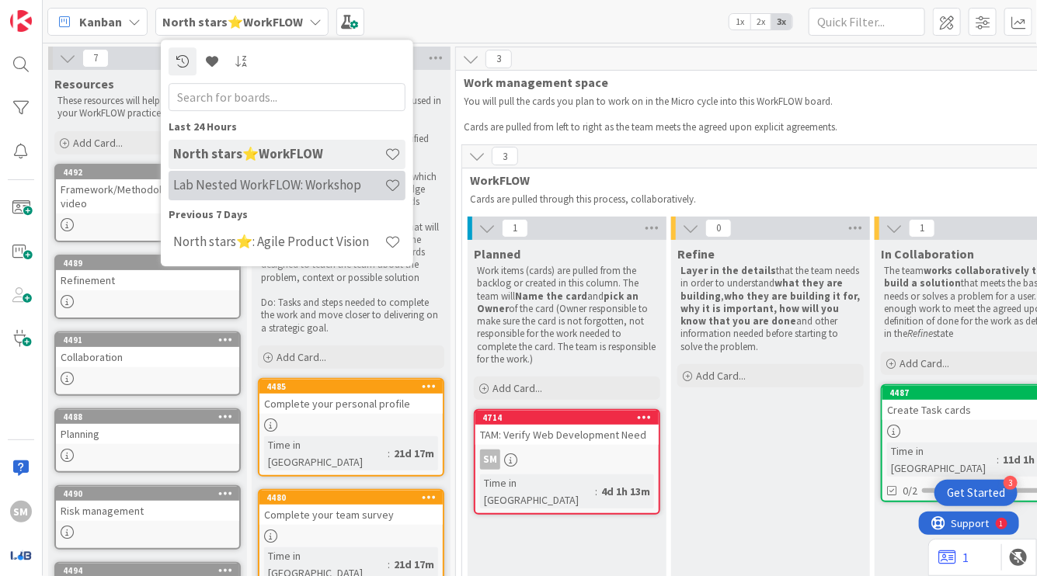
click at [238, 189] on h4 "Lab Nested WorkFLOW: Workshop" at bounding box center [278, 185] width 211 height 16
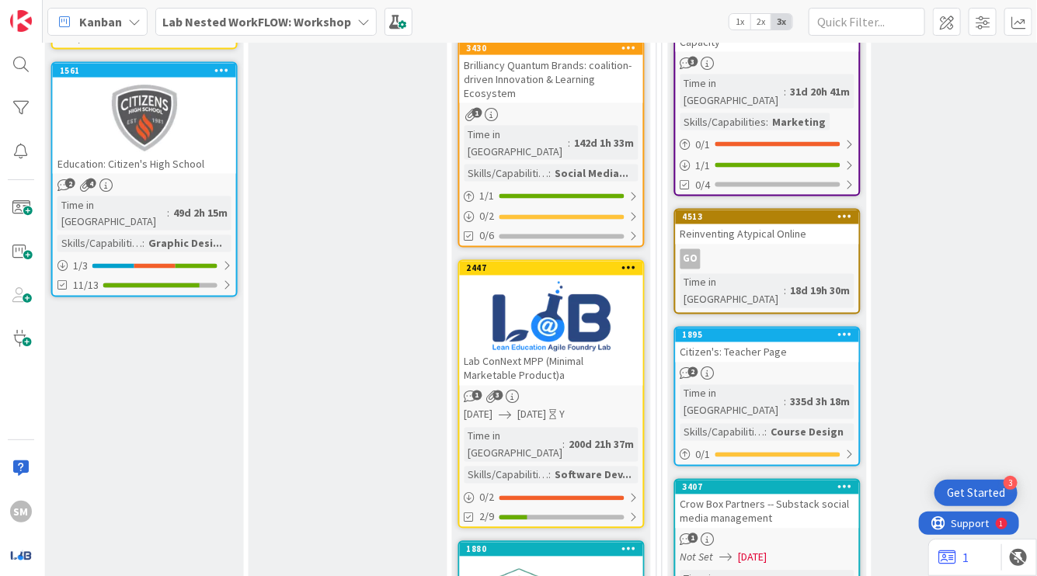
scroll to position [1592, 1902]
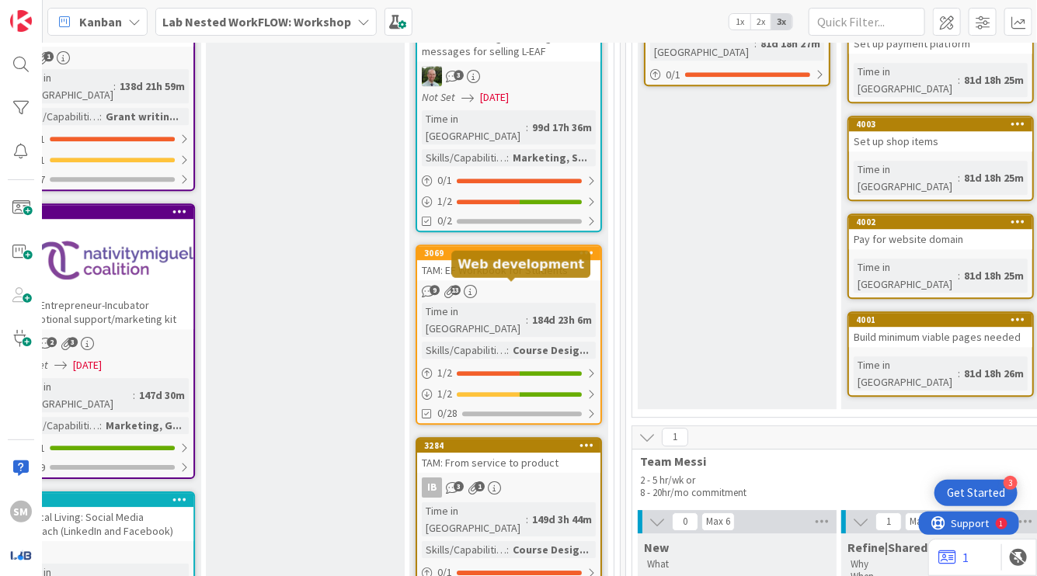
click at [511, 440] on div "3284" at bounding box center [512, 445] width 176 height 11
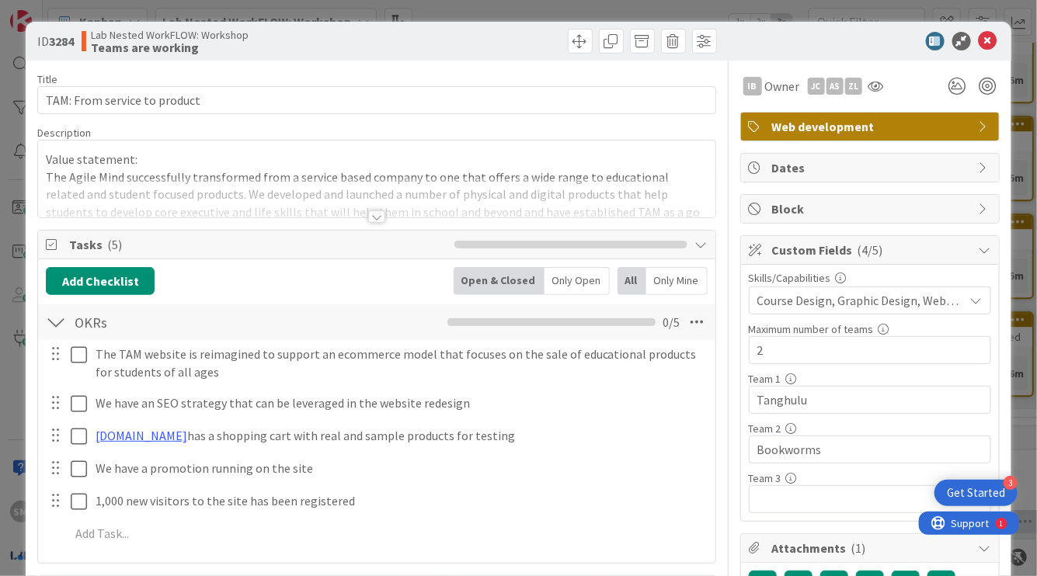
click at [373, 214] on div at bounding box center [376, 216] width 17 height 12
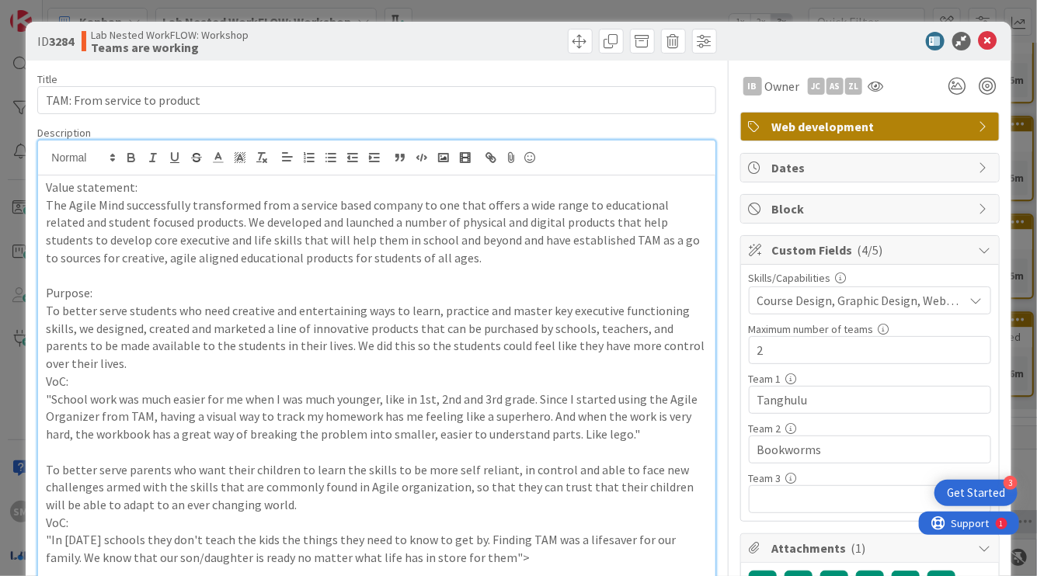
click at [96, 36] on span "Lab Nested WorkFLOW: Workshop" at bounding box center [170, 35] width 158 height 12
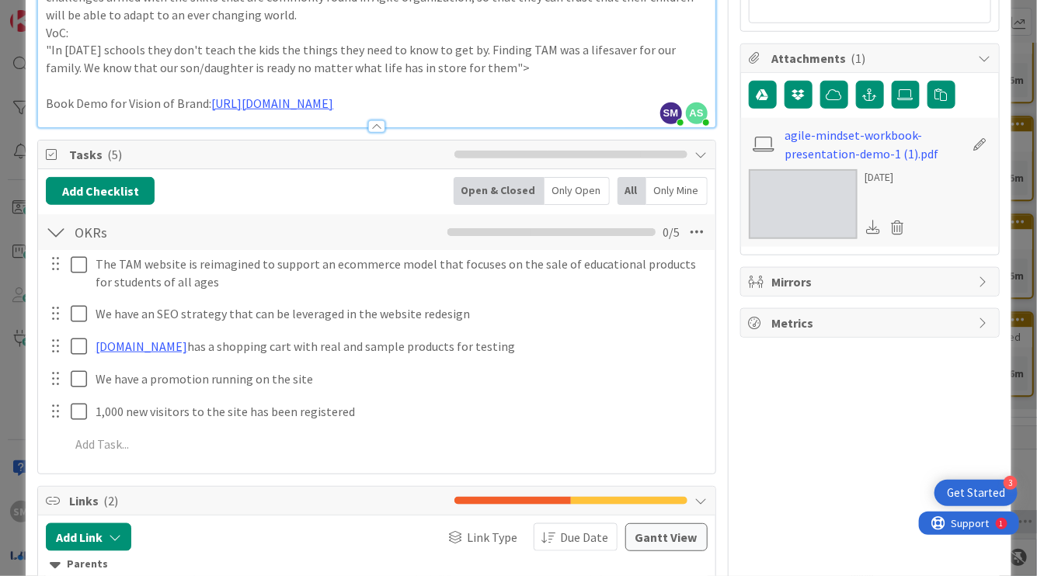
scroll to position [495, 0]
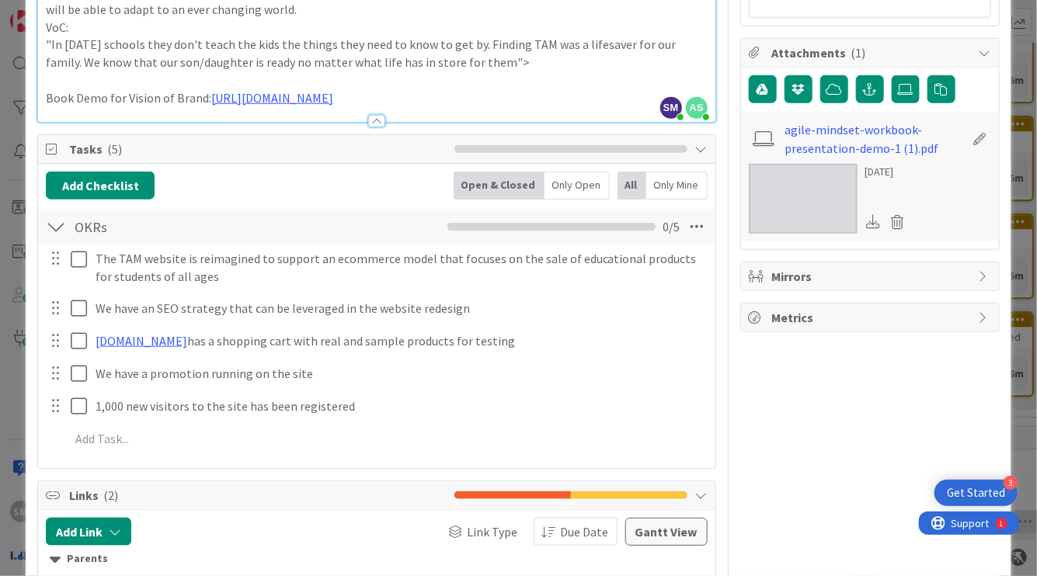
click at [549, 185] on div "Only Open" at bounding box center [576, 186] width 65 height 28
click at [495, 192] on div "Open & Closed" at bounding box center [498, 186] width 86 height 28
click at [651, 192] on div "Only Mine" at bounding box center [676, 186] width 61 height 28
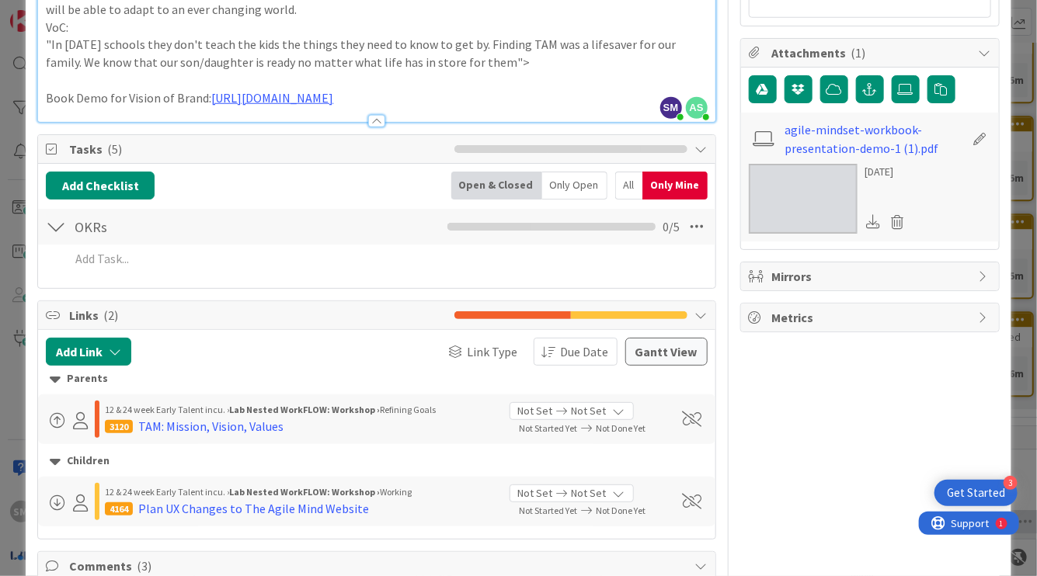
click at [492, 190] on div "Open & Closed" at bounding box center [496, 186] width 91 height 28
click at [514, 180] on div "Open & Closed" at bounding box center [496, 186] width 91 height 28
click at [477, 181] on div "Open & Closed" at bounding box center [496, 186] width 91 height 28
click at [615, 192] on div "All" at bounding box center [628, 186] width 27 height 28
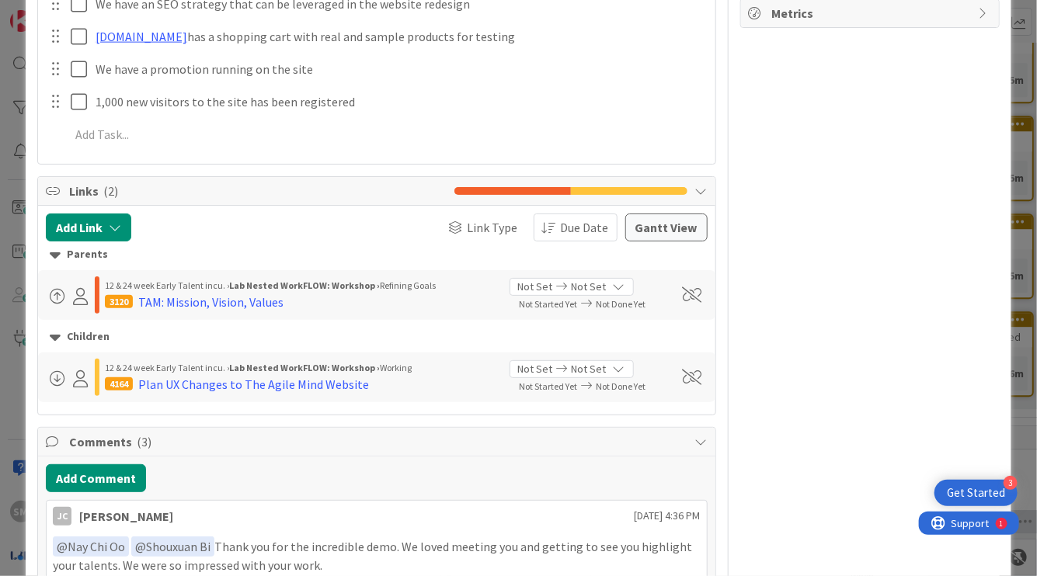
scroll to position [1207, 0]
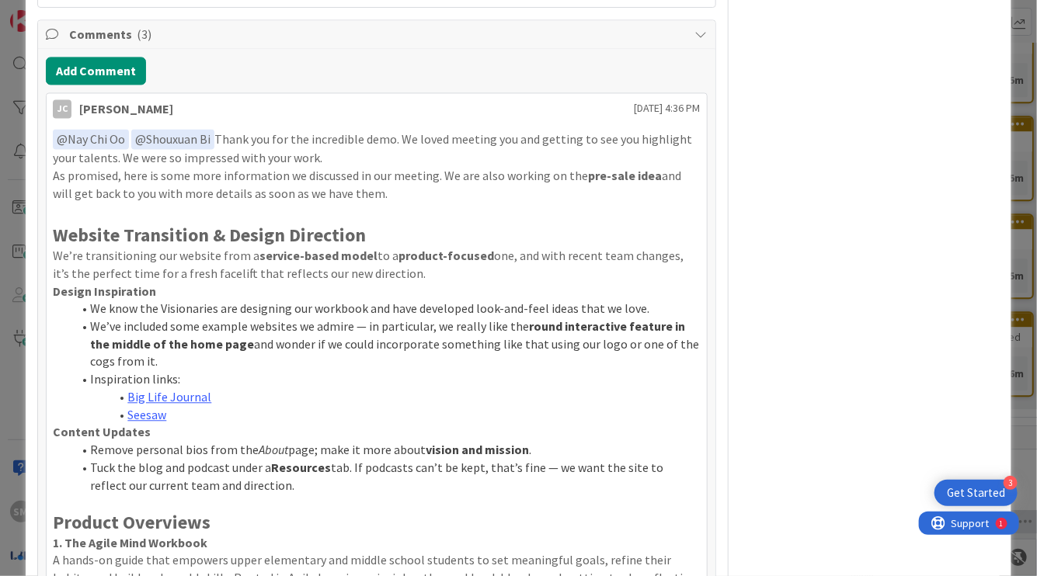
click at [90, 304] on span at bounding box center [90, 309] width 0 height 18
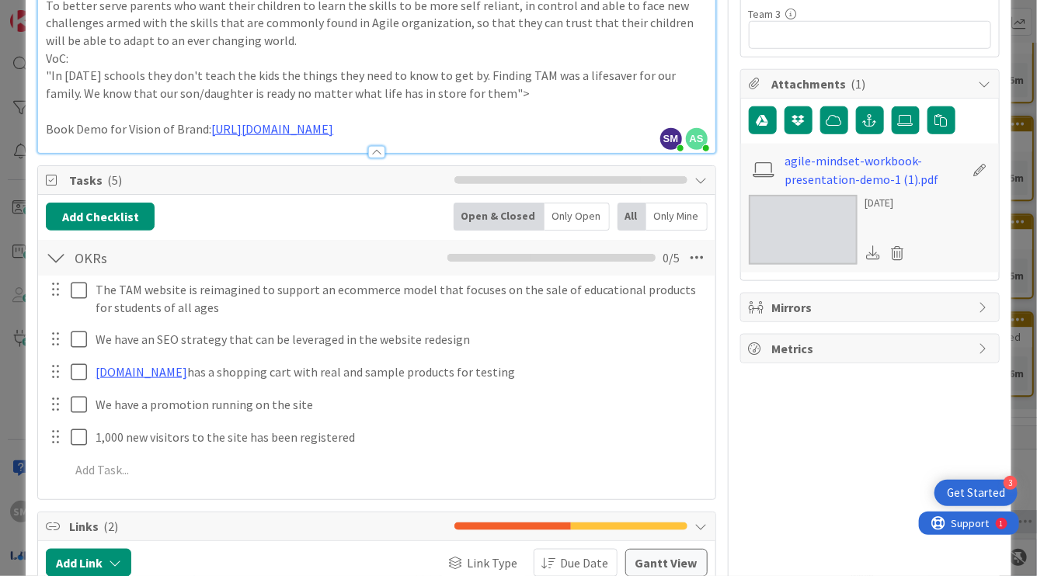
scroll to position [467, 0]
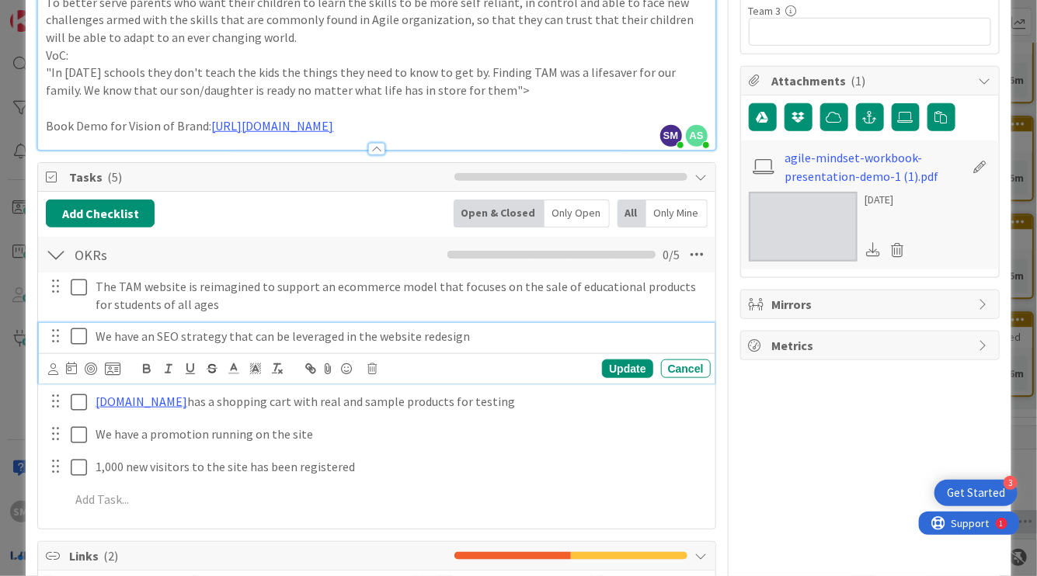
click at [278, 341] on p "We have an SEO strategy that can be leveraged in the website redesign" at bounding box center [400, 337] width 609 height 18
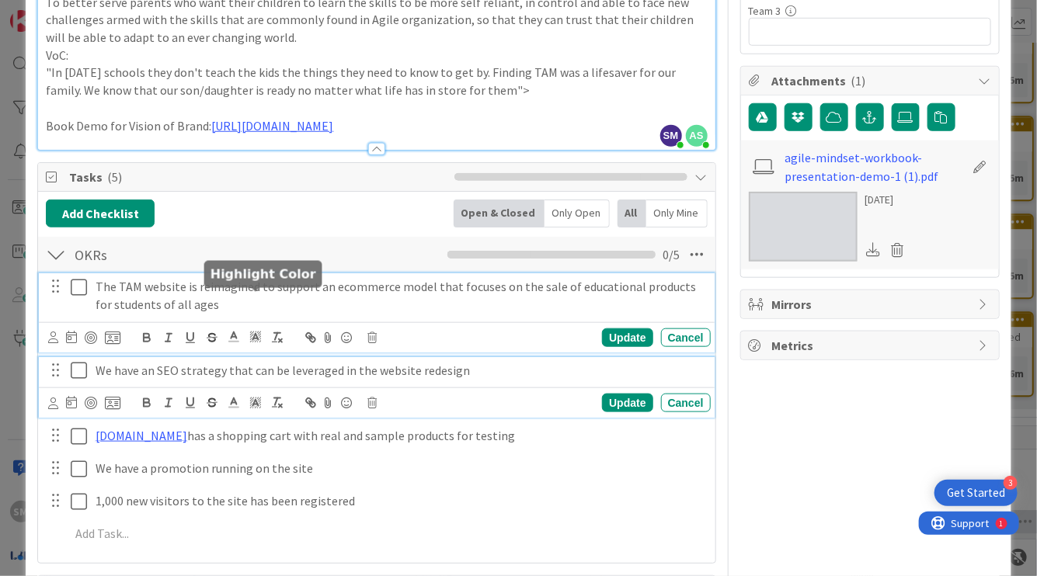
scroll to position [502, 0]
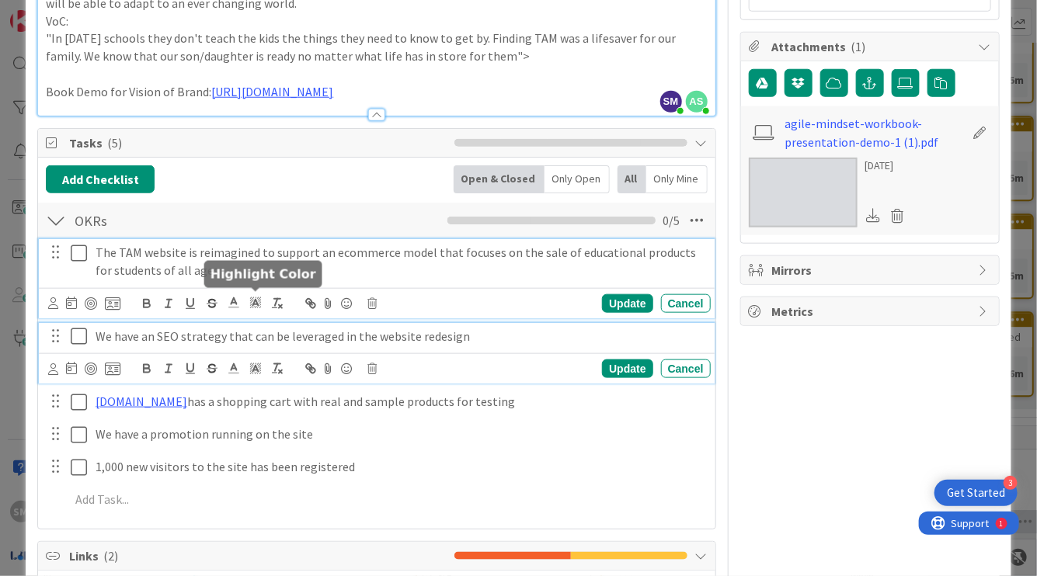
click at [250, 304] on div "The TAM website is reimagined to support an ecommerce model that focuses on the…" at bounding box center [376, 278] width 675 height 78
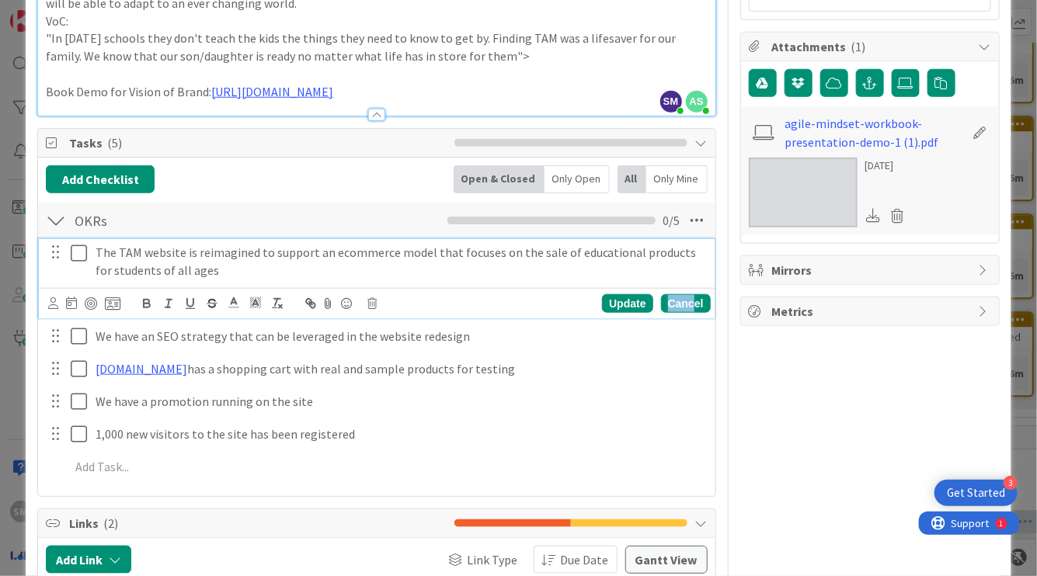
click at [686, 299] on div "Cancel" at bounding box center [686, 303] width 50 height 19
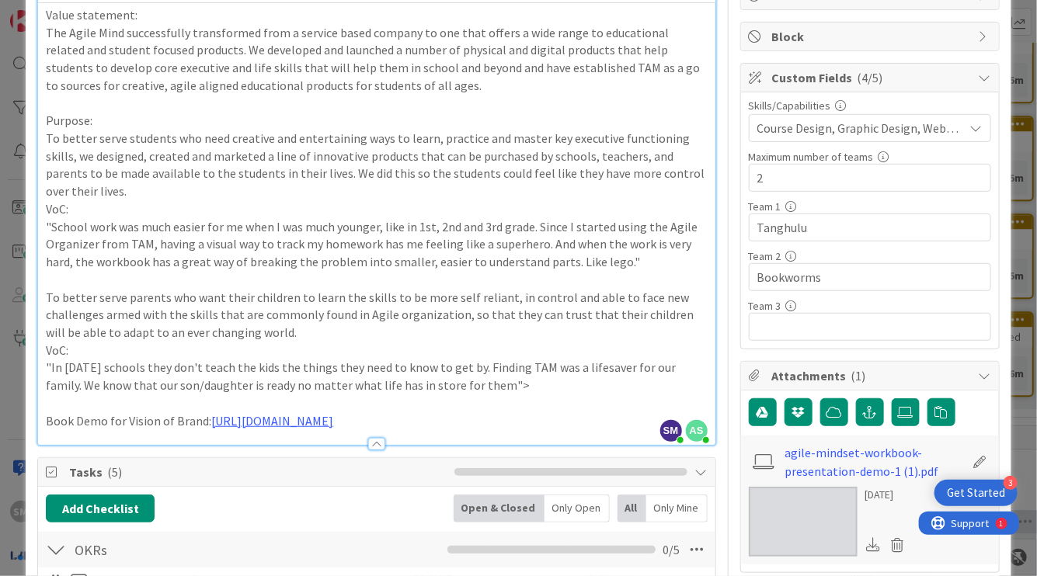
scroll to position [221, 0]
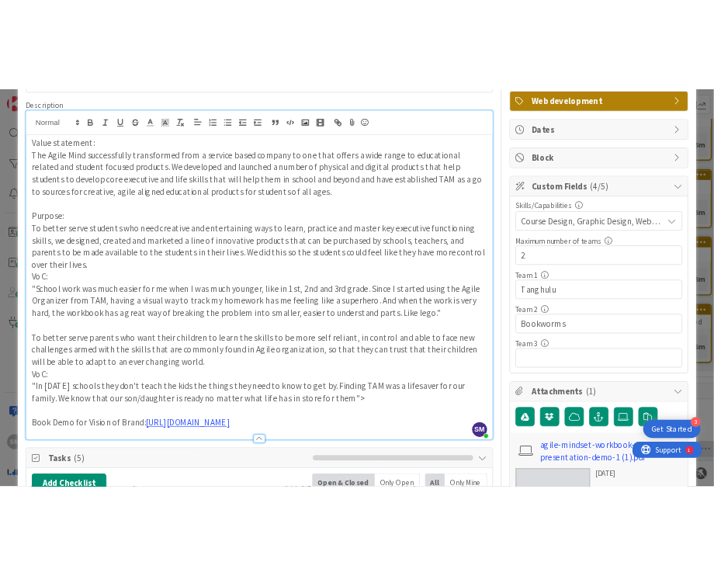
scroll to position [0, 0]
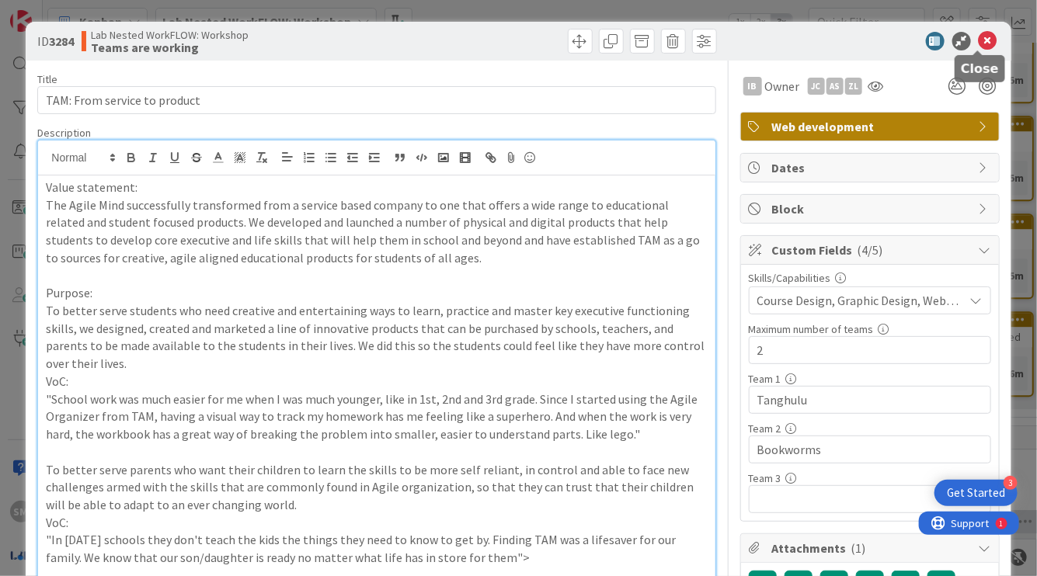
drag, startPoint x: 978, startPoint y: 44, endPoint x: 1029, endPoint y: 45, distance: 50.5
click at [978, 43] on icon at bounding box center [987, 41] width 19 height 19
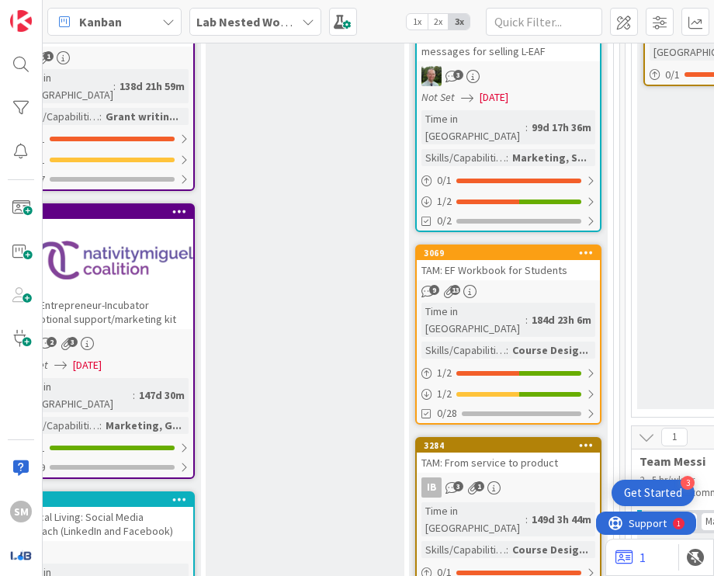
click at [224, 21] on b "Lab Nested WorkFLOW: Workshop" at bounding box center [290, 22] width 189 height 16
